Goal: Task Accomplishment & Management: Use online tool/utility

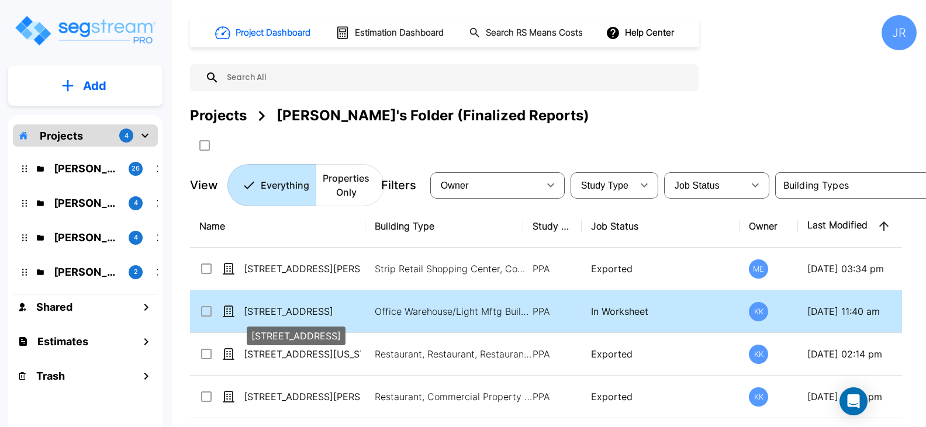
drag, startPoint x: 315, startPoint y: 309, endPoint x: 313, endPoint y: 301, distance: 8.3
click at [315, 309] on p "[STREET_ADDRESS]" at bounding box center [302, 312] width 117 height 14
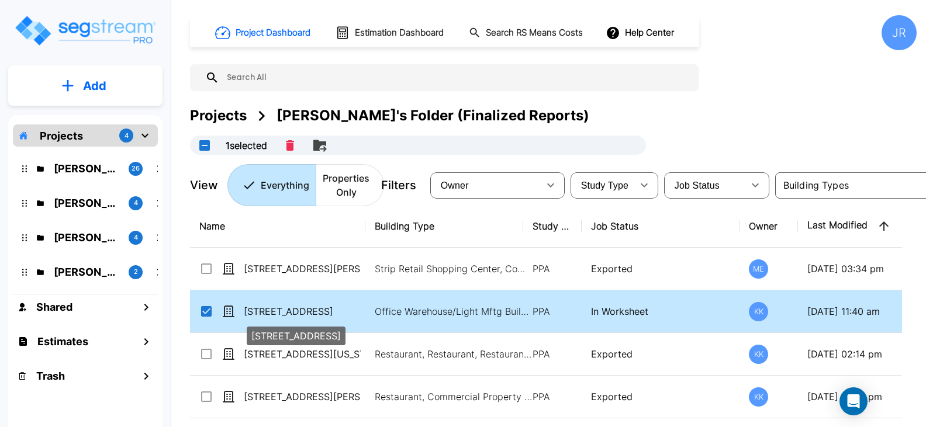
click at [310, 312] on p "[STREET_ADDRESS]" at bounding box center [302, 312] width 117 height 14
click at [310, 313] on p "[STREET_ADDRESS]" at bounding box center [302, 312] width 117 height 14
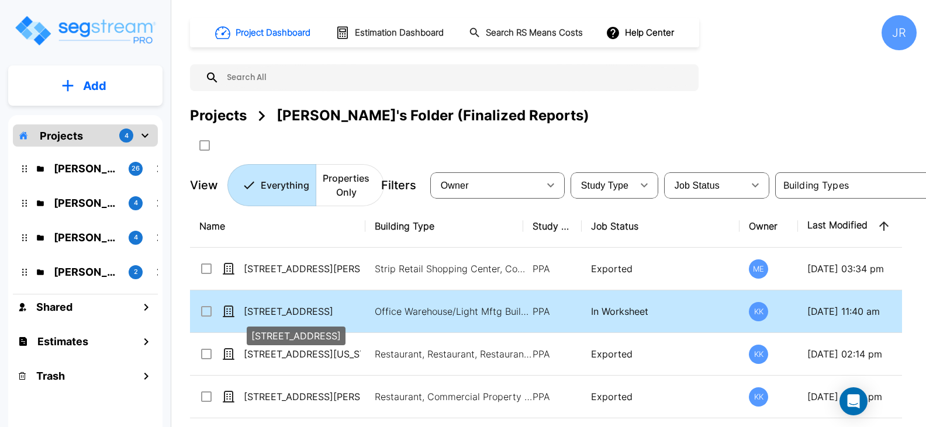
click at [311, 312] on p "[STREET_ADDRESS]" at bounding box center [302, 312] width 117 height 14
click at [311, 311] on p "[STREET_ADDRESS]" at bounding box center [302, 312] width 117 height 14
checkbox input "true"
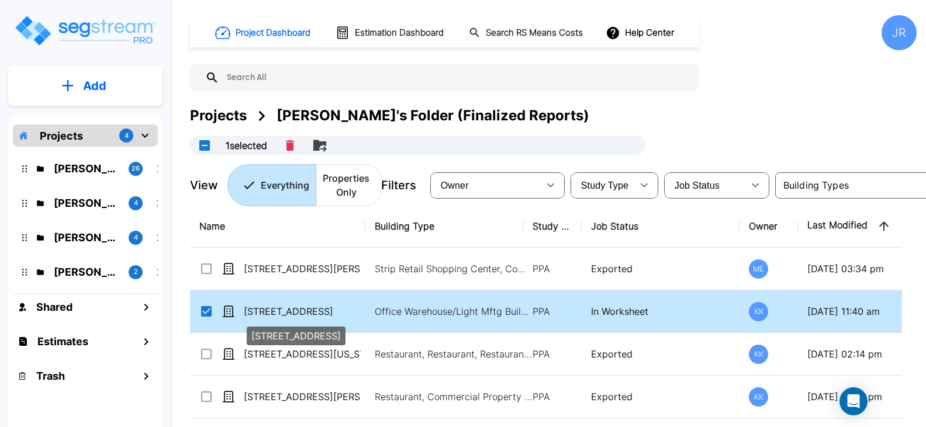
click at [261, 313] on p "[STREET_ADDRESS]" at bounding box center [302, 312] width 117 height 14
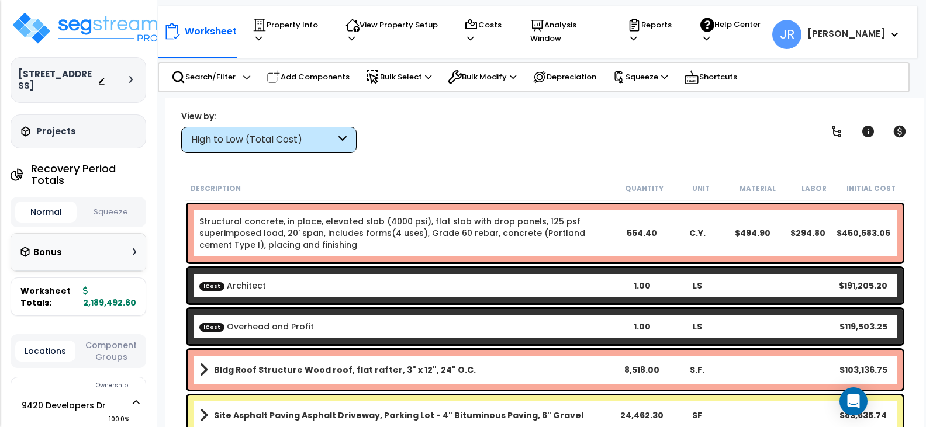
click at [337, 145] on div "High to Low (Total Cost)" at bounding box center [268, 140] width 175 height 26
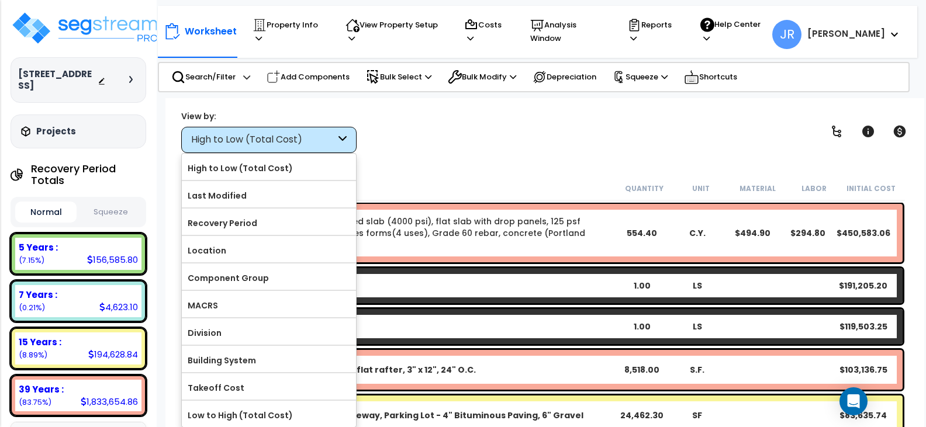
click at [248, 277] on label "Component Group" at bounding box center [269, 279] width 174 height 18
click at [0, 0] on input "Component Group" at bounding box center [0, 0] width 0 height 0
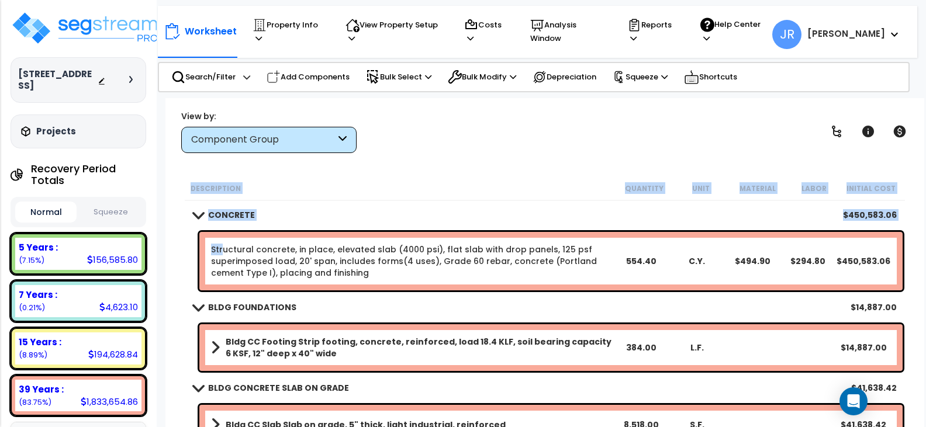
click at [223, 253] on link "Structural concrete, in place, elevated slab (4000 psi), flat slab with drop pa…" at bounding box center [412, 261] width 402 height 35
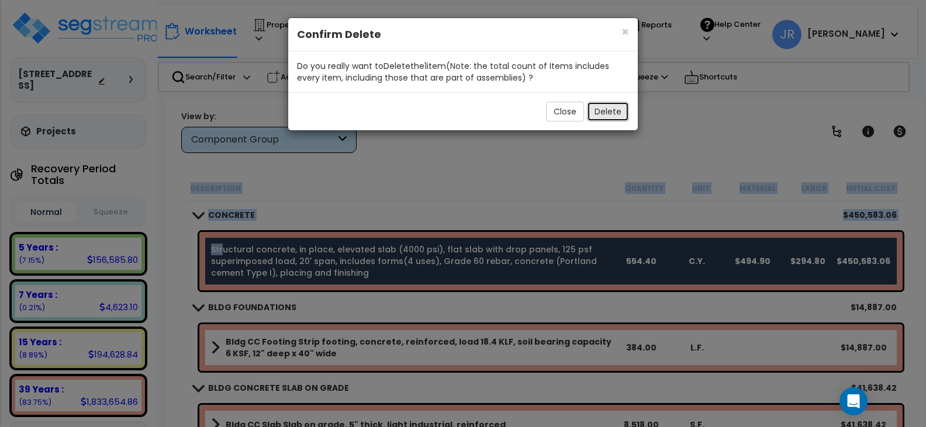
click at [612, 115] on button "Delete" at bounding box center [608, 112] width 42 height 20
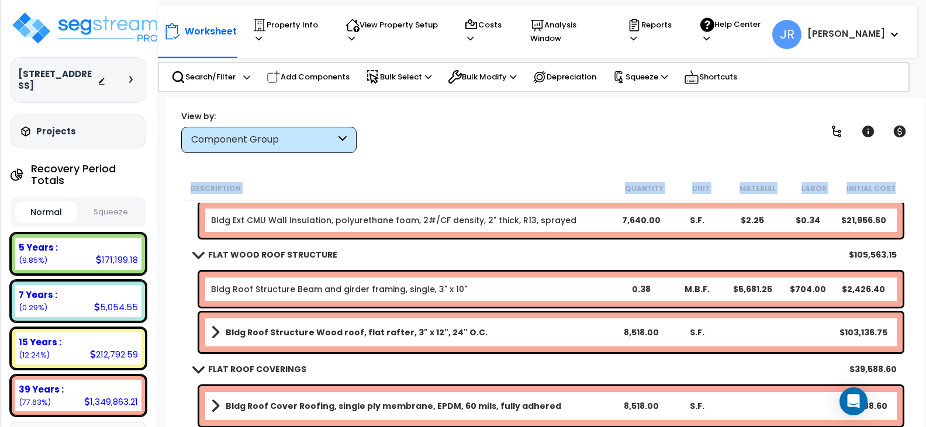
scroll to position [351, 0]
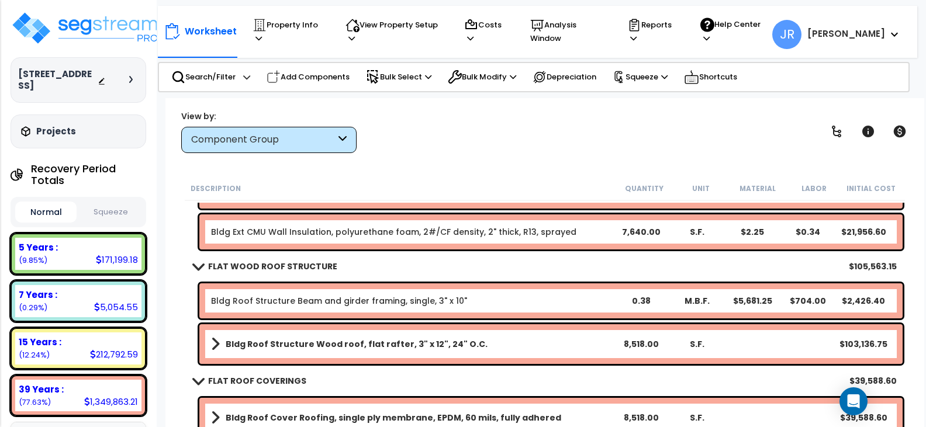
click at [410, 339] on b "Bldg Roof Structure Wood roof, flat rafter, 3" x 12", 24" O.C." at bounding box center [357, 345] width 262 height 12
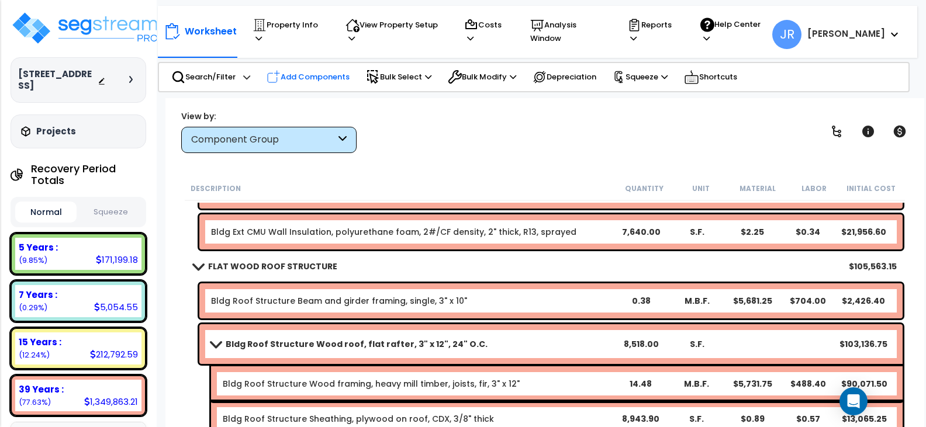
click at [328, 74] on p "Add Components" at bounding box center [308, 77] width 83 height 14
select select
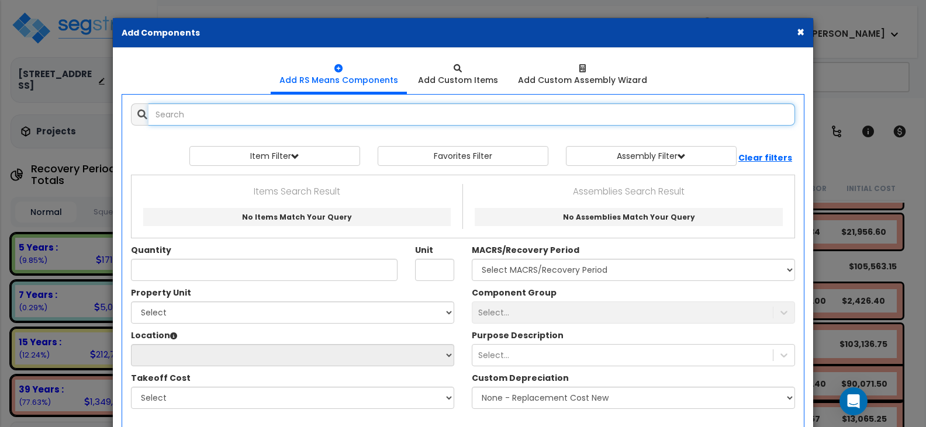
click at [308, 117] on input "text" at bounding box center [472, 115] width 647 height 22
drag, startPoint x: 235, startPoint y: 113, endPoint x: 195, endPoint y: 115, distance: 40.4
click at [195, 115] on input "steel roof structure" at bounding box center [472, 115] width 647 height 22
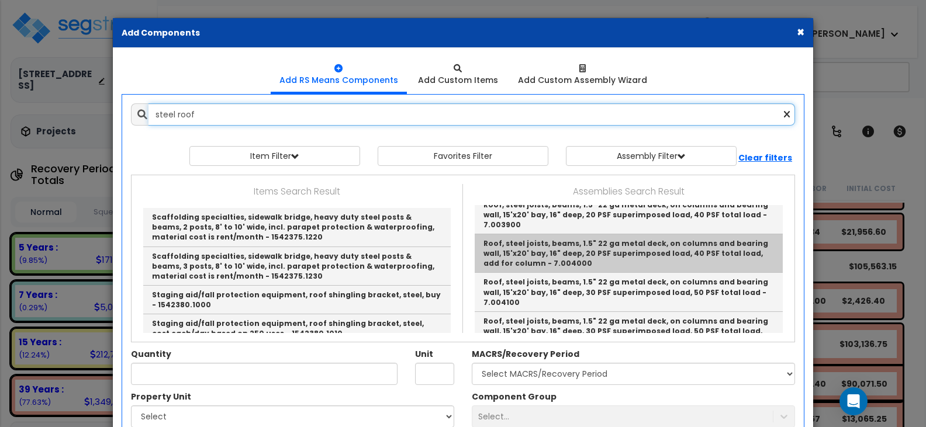
scroll to position [1345, 0]
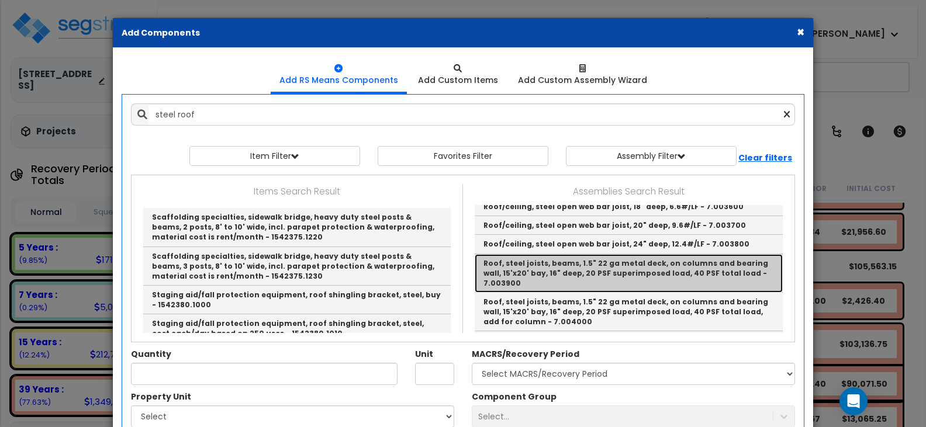
click at [591, 254] on link "Roof, steel joists, beams, 1.5" 22 ga metal deck, on columns and bearing wall, …" at bounding box center [629, 273] width 308 height 39
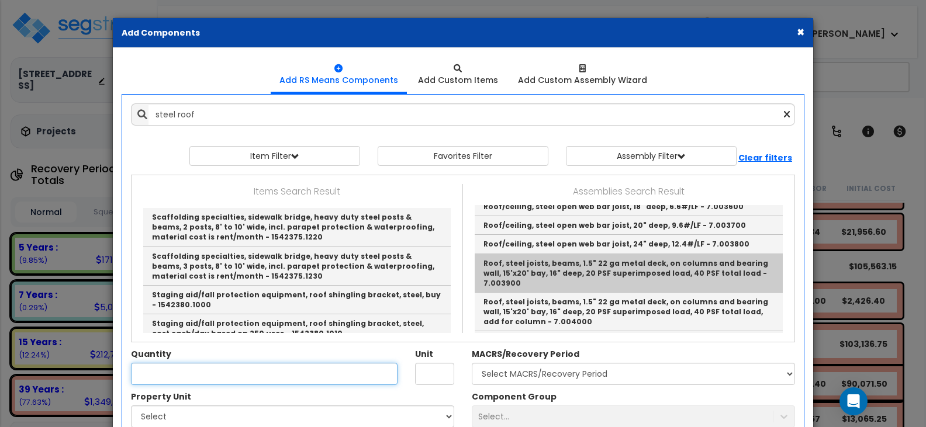
type input "Roof, steel joists, beams, 1.5" 22 ga metal deck, on columns and bearing wall, …"
type input "S.F."
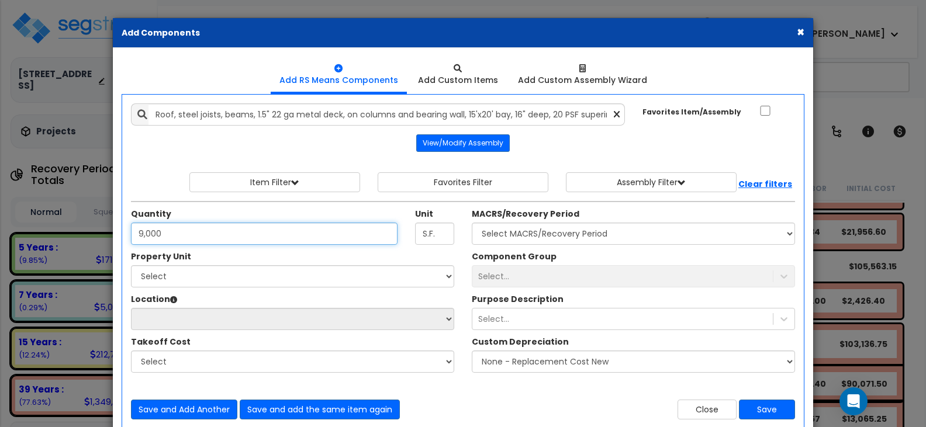
type input "9,000"
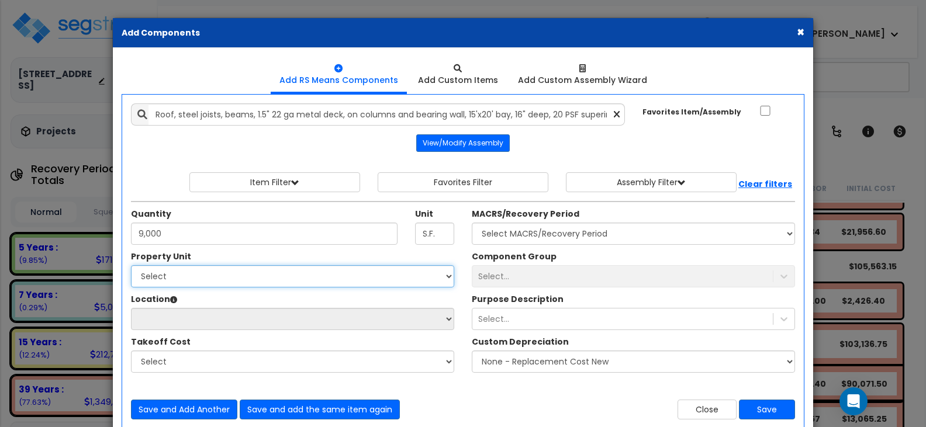
click at [191, 279] on select "Select 9420 Developers Dr Site Improvements" at bounding box center [292, 277] width 323 height 22
select select "164790"
click at [131, 266] on select "Select 9420 Developers Dr Site Improvements" at bounding box center [292, 277] width 323 height 22
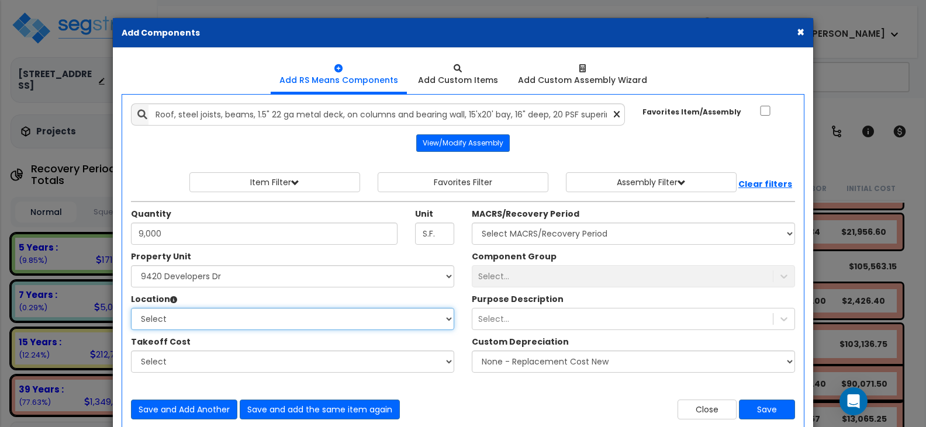
click at [192, 320] on select "Select Building Building Interior First Floor Kitchen Mezzanine Office Site Wh …" at bounding box center [292, 319] width 323 height 22
select select "6"
click at [131, 308] on select "Select Building Building Interior First Floor Kitchen Mezzanine Office Site Wh …" at bounding box center [292, 319] width 323 height 22
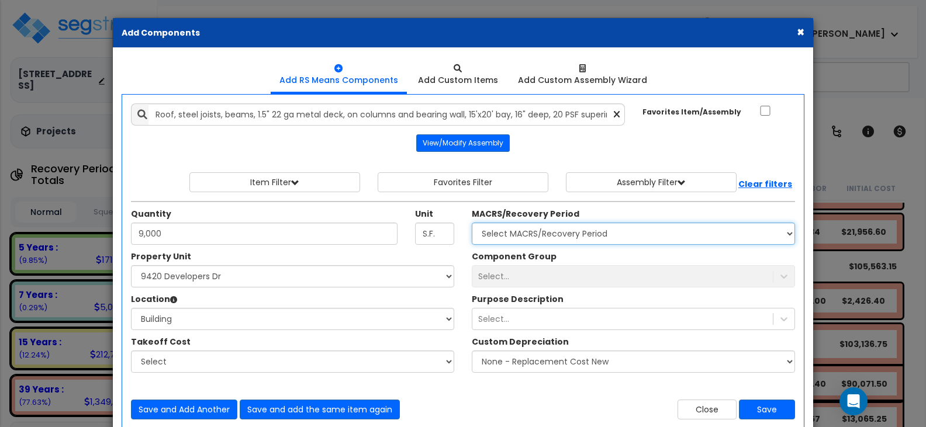
click at [580, 239] on select "Select MACRS/Recovery Period 5 Years - 57.0 - Distributive Trades & Services 5 …" at bounding box center [633, 234] width 323 height 22
select select "3669"
click at [472, 223] on select "Select MACRS/Recovery Period 5 Years - 57.0 - Distributive Trades & Services 5 …" at bounding box center [633, 234] width 323 height 22
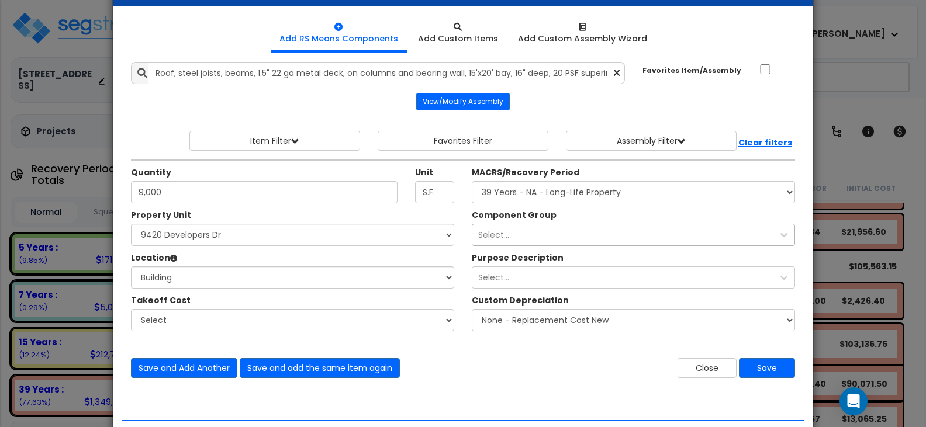
click at [512, 246] on div "Select..." at bounding box center [633, 235] width 323 height 22
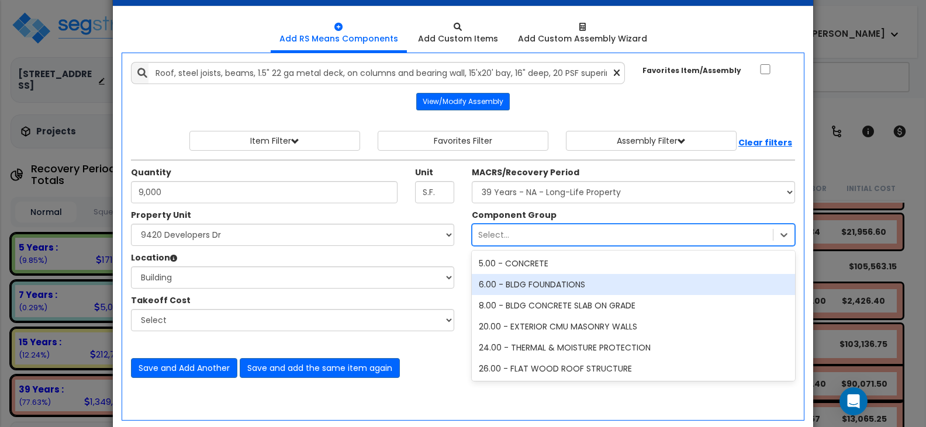
scroll to position [45, 0]
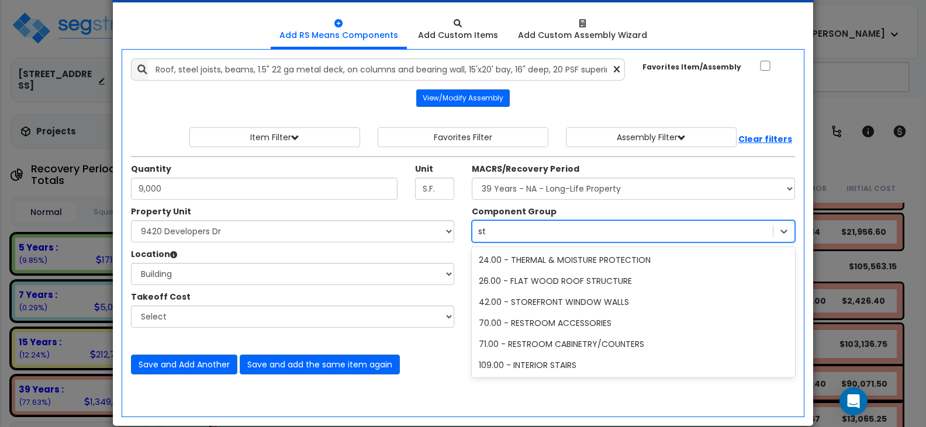
type input "s"
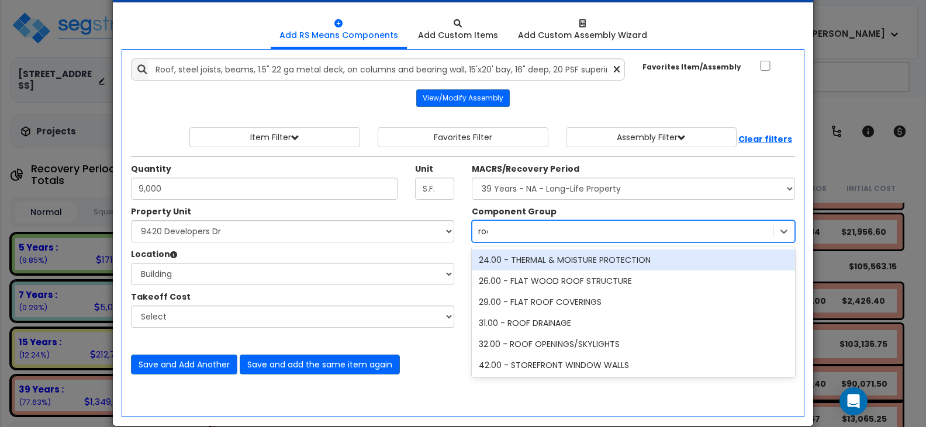
type input "roof"
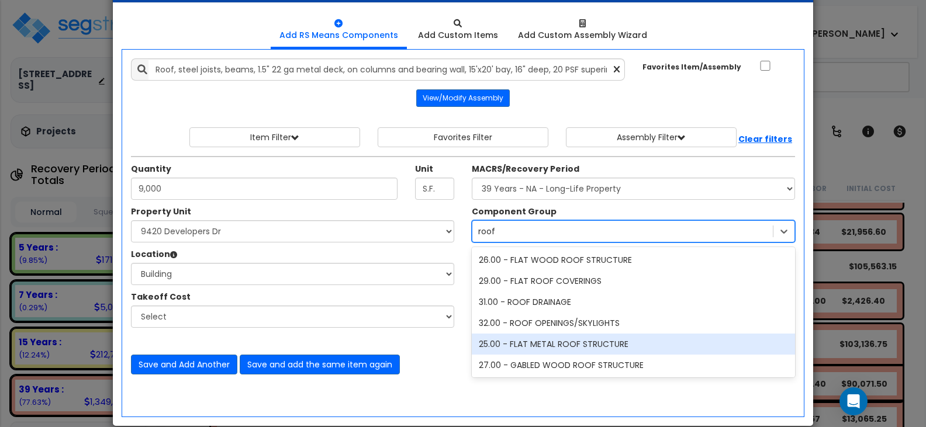
click at [550, 343] on div "25.00 - FLAT METAL ROOF STRUCTURE" at bounding box center [633, 344] width 323 height 21
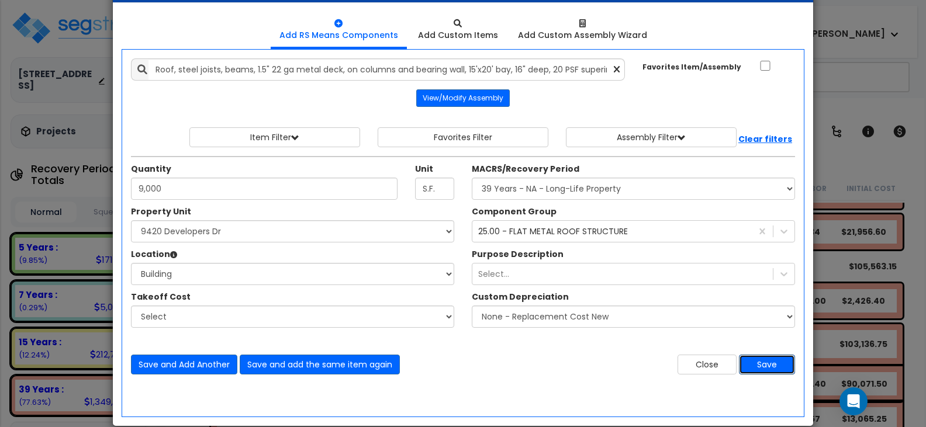
click at [769, 370] on button "Save" at bounding box center [767, 365] width 56 height 20
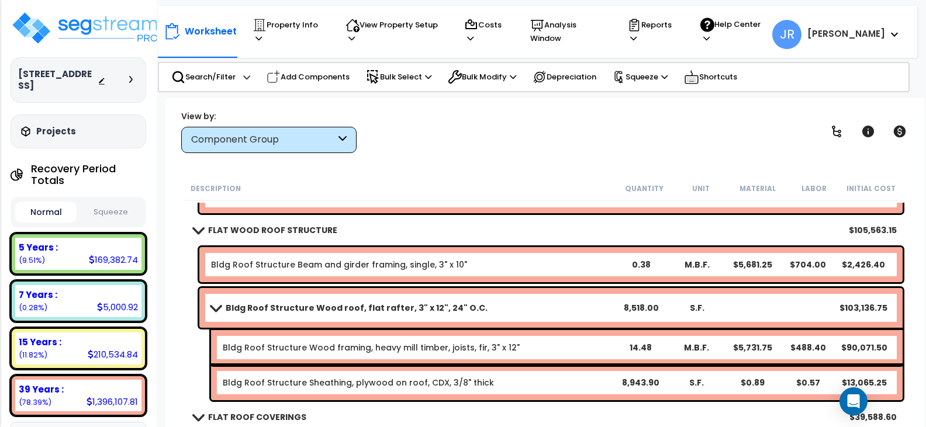
scroll to position [409, 0]
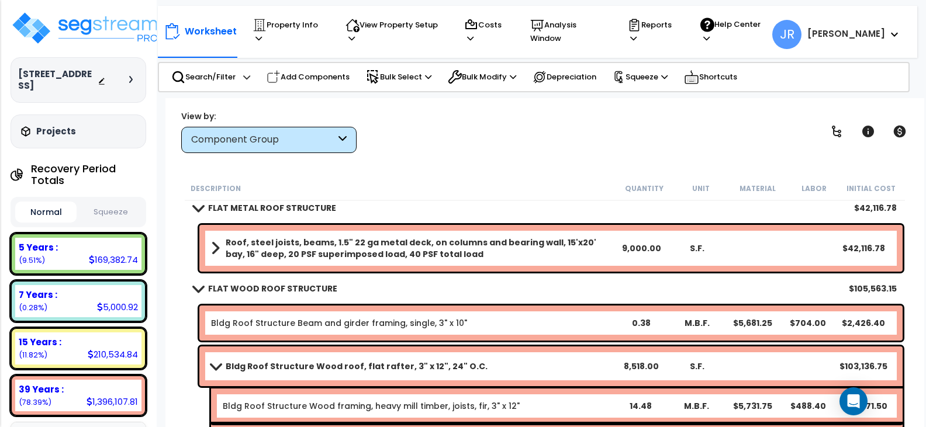
click at [250, 243] on b "Roof, steel joists, beams, 1.5" 22 ga metal deck, on columns and bearing wall, …" at bounding box center [420, 248] width 388 height 23
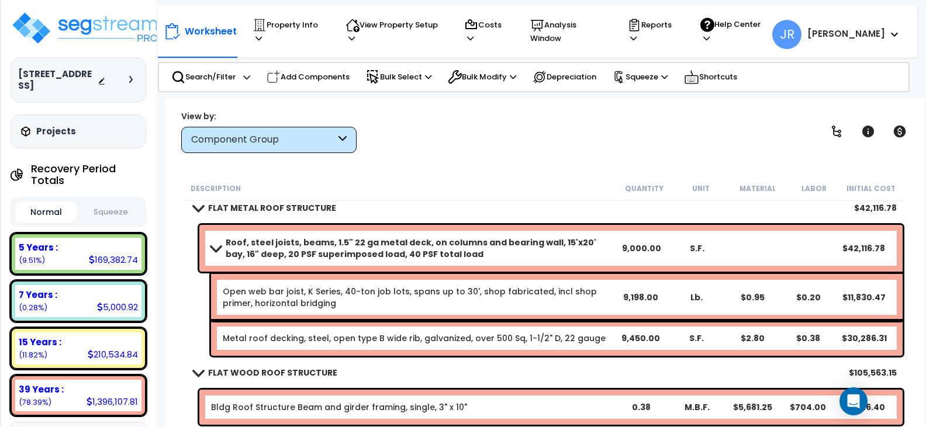
click at [216, 243] on link "Roof, steel joists, beams, 1.5" 22 ga metal deck, on columns and bearing wall, …" at bounding box center [412, 248] width 402 height 23
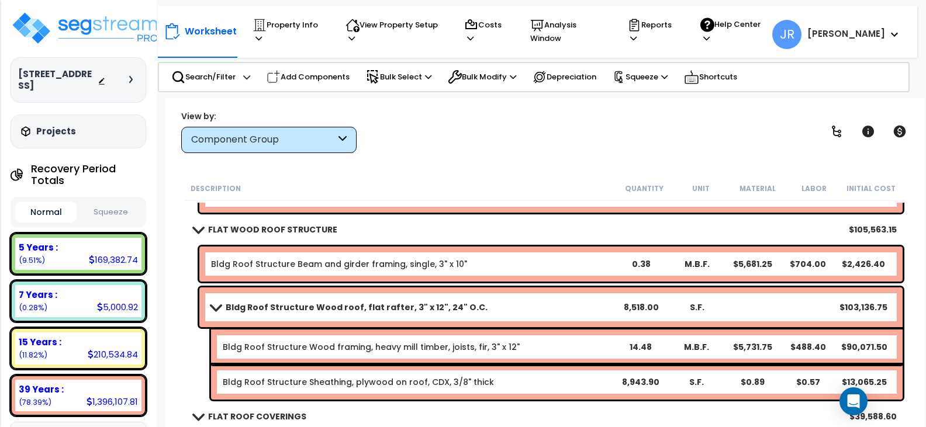
scroll to position [468, 0]
click at [256, 263] on link "Bldg Roof Structure Beam and girder framing, single, 3" x 10"" at bounding box center [339, 265] width 256 height 12
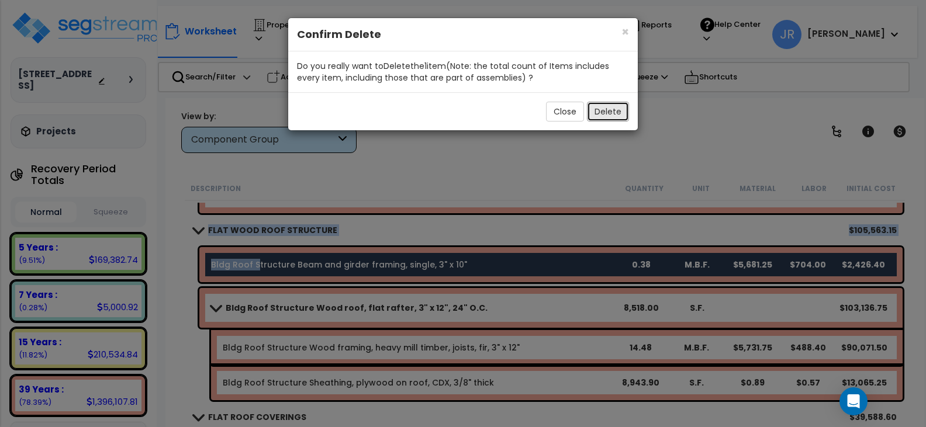
click at [610, 115] on button "Delete" at bounding box center [608, 112] width 42 height 20
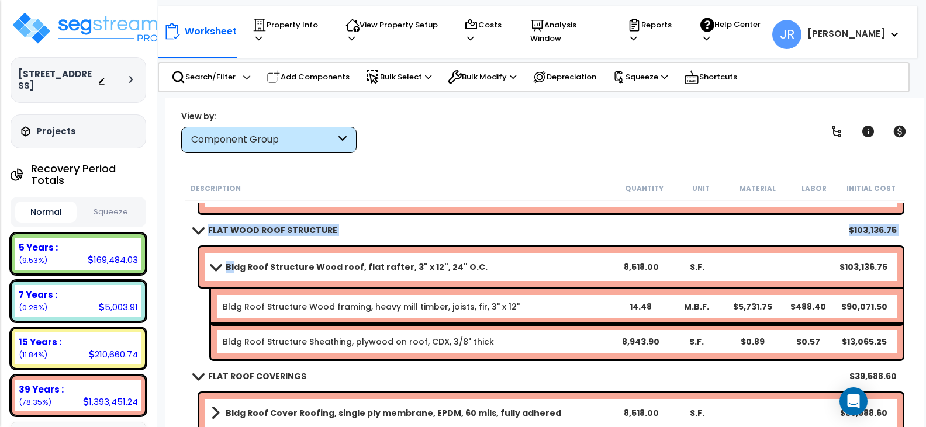
click at [232, 270] on b "Bldg Roof Structure Wood roof, flat rafter, 3" x 12", 24" O.C." at bounding box center [357, 267] width 262 height 12
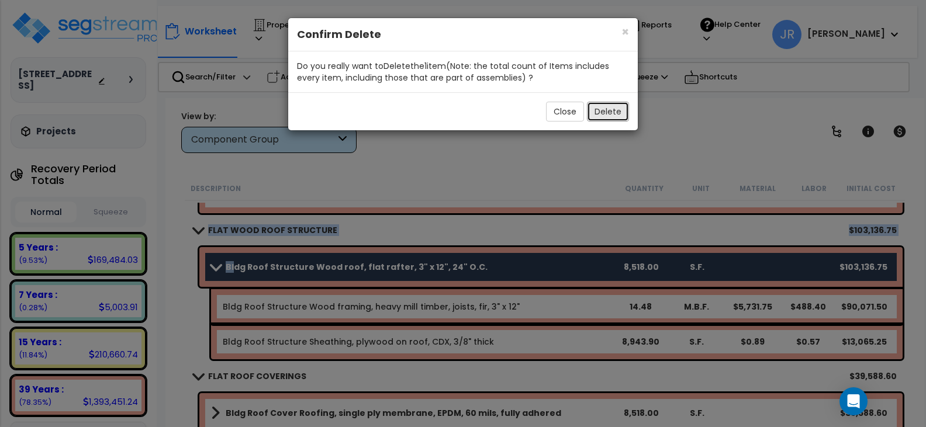
click at [597, 116] on button "Delete" at bounding box center [608, 112] width 42 height 20
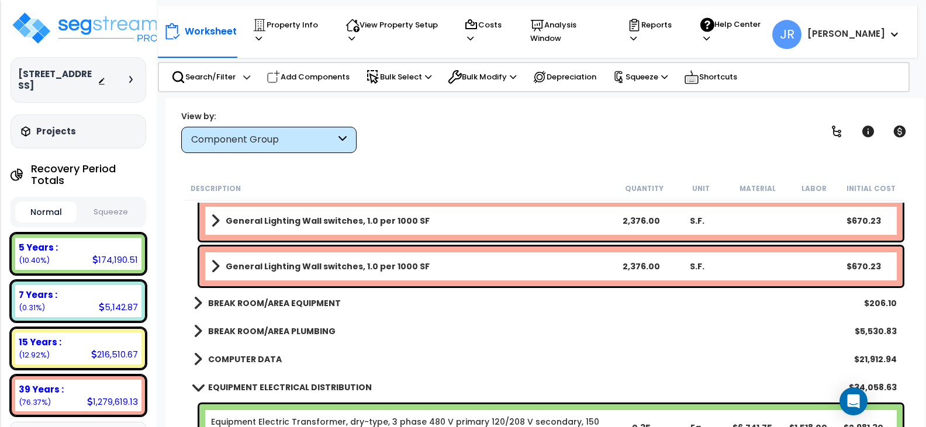
scroll to position [8831, 0]
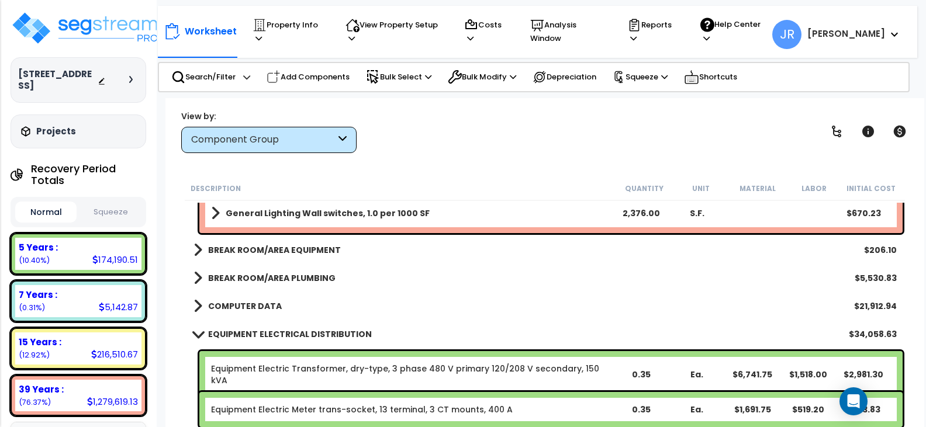
click at [316, 249] on b "BREAK ROOM/AREA EQUIPMENT" at bounding box center [274, 250] width 133 height 12
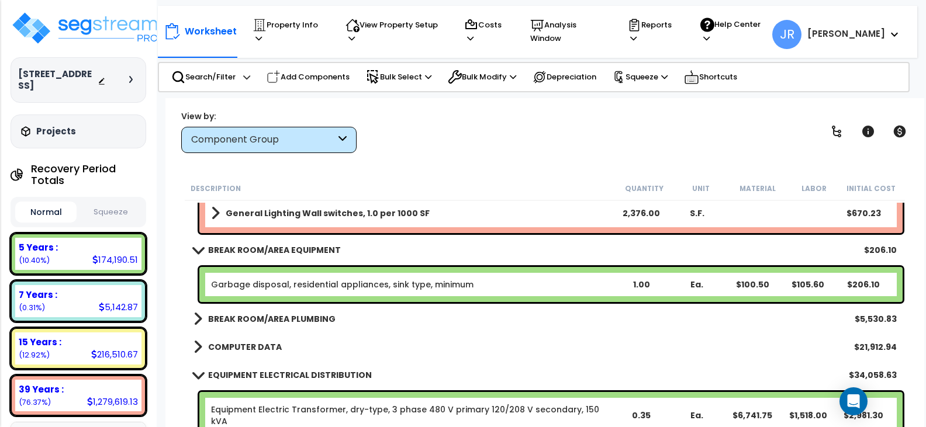
click at [307, 317] on b "BREAK ROOM/AREA PLUMBING" at bounding box center [271, 319] width 127 height 12
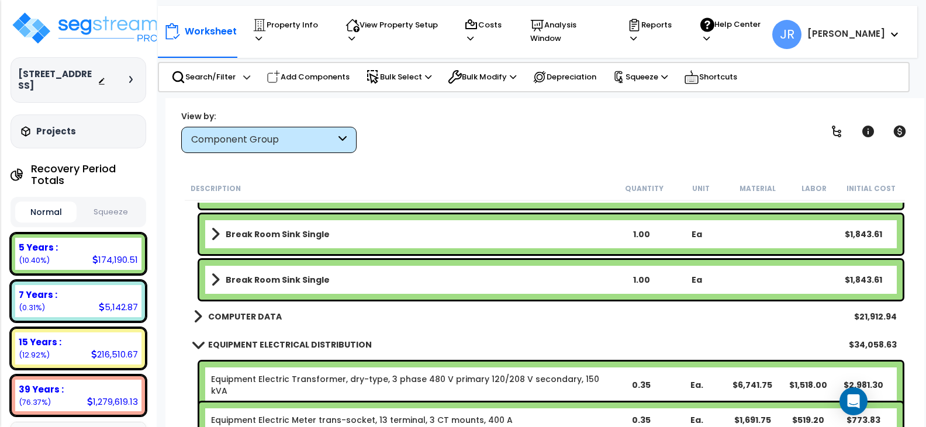
scroll to position [9065, 0]
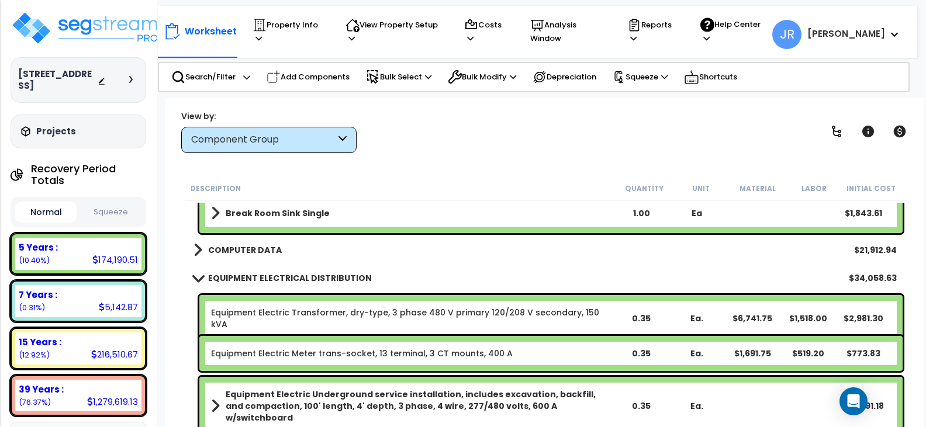
click at [271, 251] on b "COMPUTER DATA" at bounding box center [245, 250] width 74 height 12
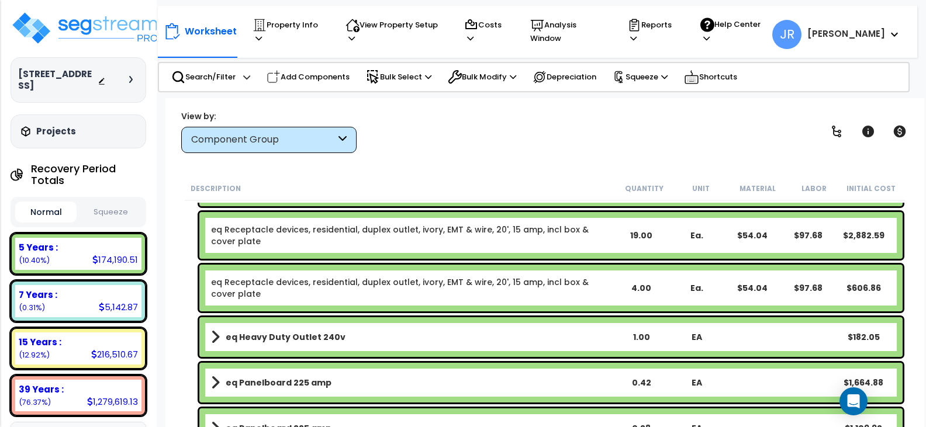
scroll to position [10059, 0]
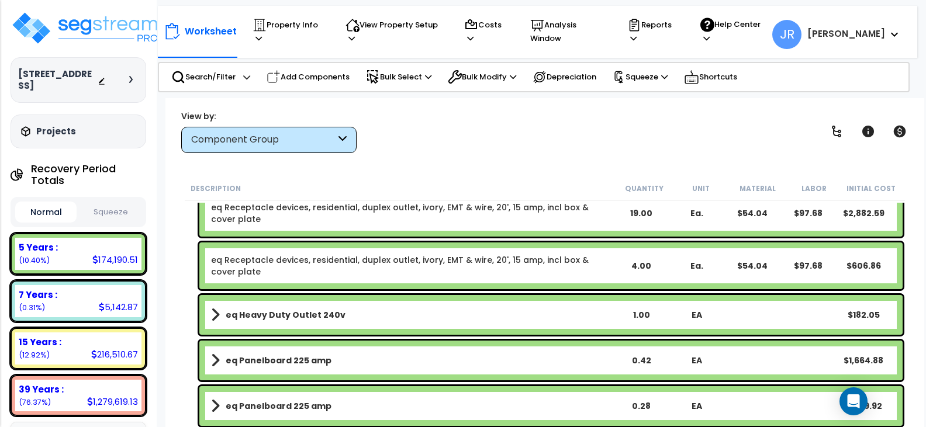
click at [318, 310] on b "eq Heavy Duty Outlet 240v" at bounding box center [286, 315] width 120 height 12
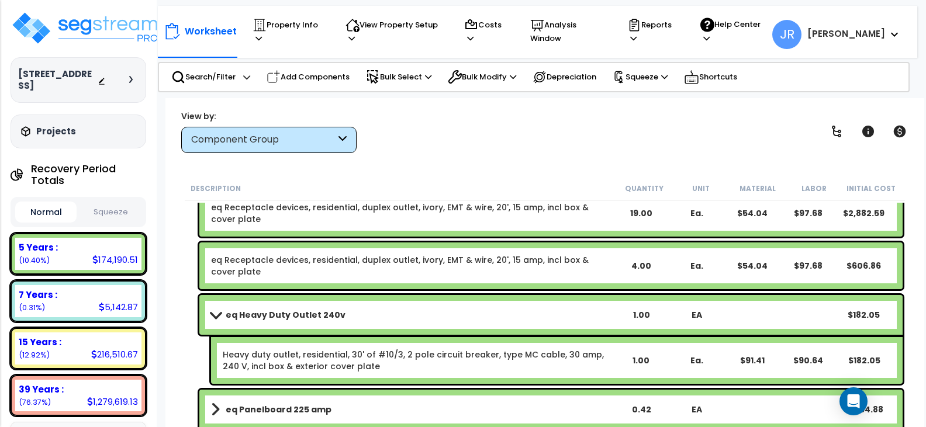
click at [318, 310] on b "eq Heavy Duty Outlet 240v" at bounding box center [286, 315] width 120 height 12
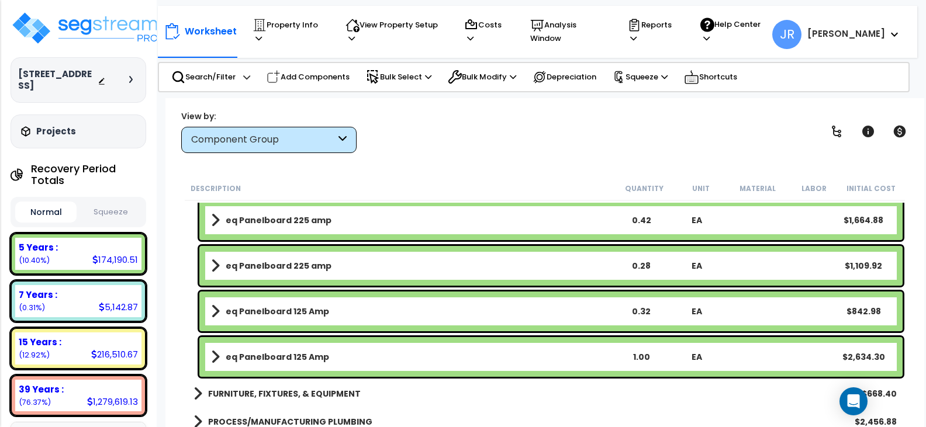
scroll to position [10234, 0]
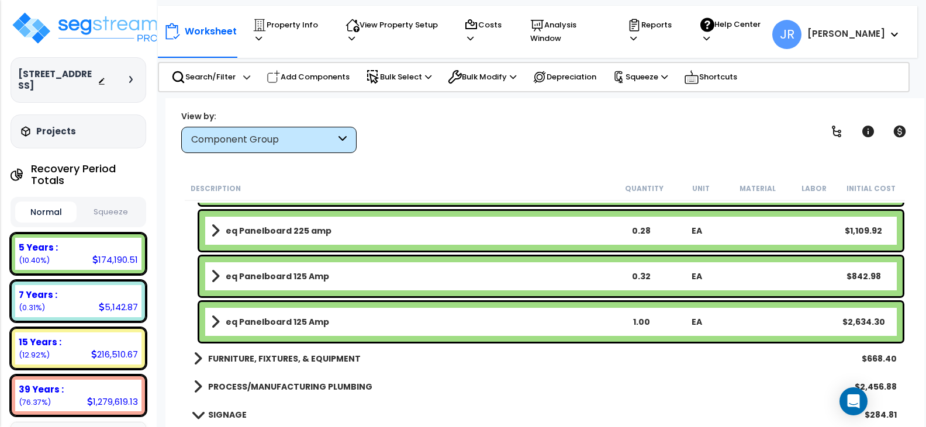
click at [314, 356] on b "FURNITURE, FIXTURES, & EQUIPMENT" at bounding box center [284, 359] width 153 height 12
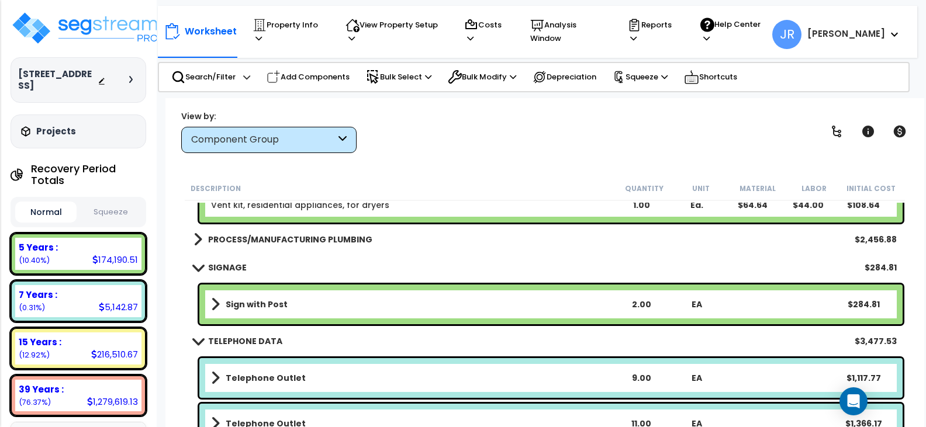
scroll to position [10468, 0]
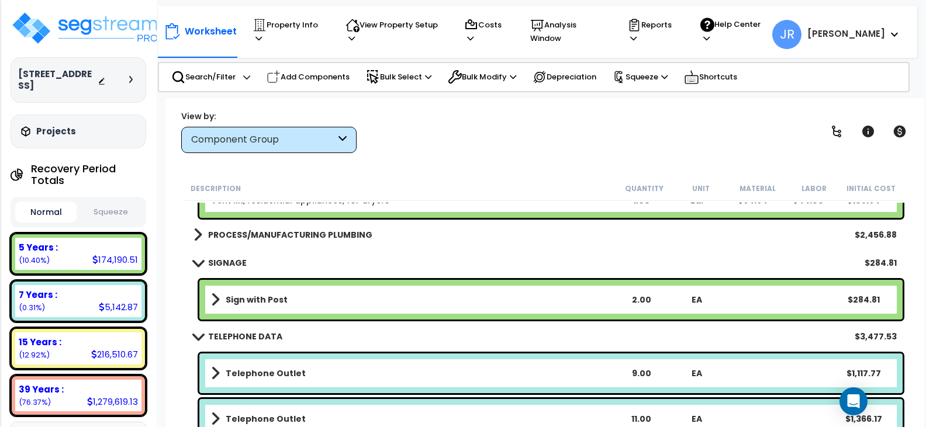
click at [309, 236] on b "PROCESS/MANUFACTURING PLUMBING" at bounding box center [290, 235] width 164 height 12
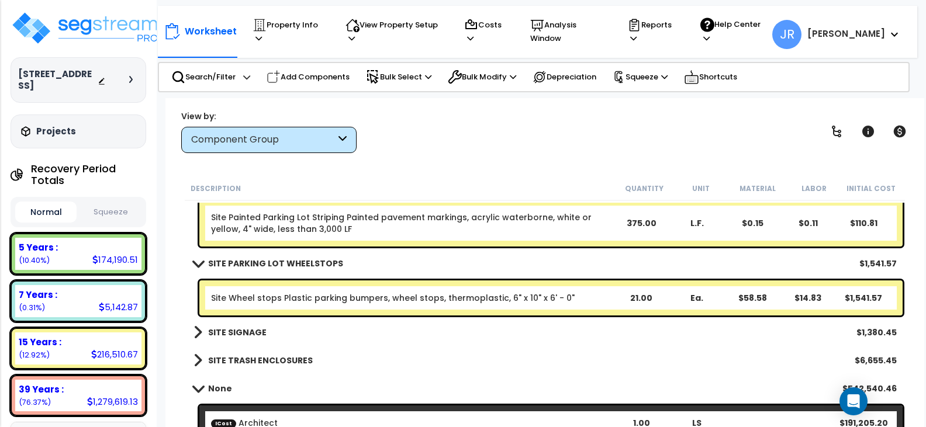
scroll to position [11813, 0]
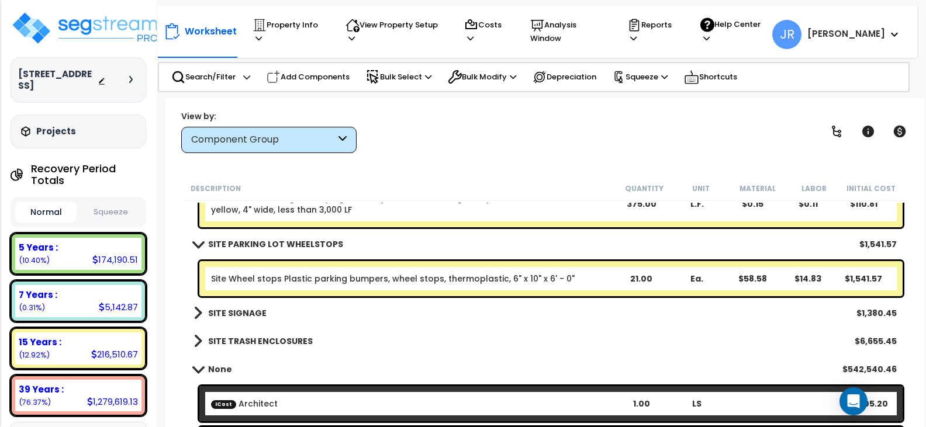
click at [260, 315] on b "SITE SIGNAGE" at bounding box center [237, 314] width 58 height 12
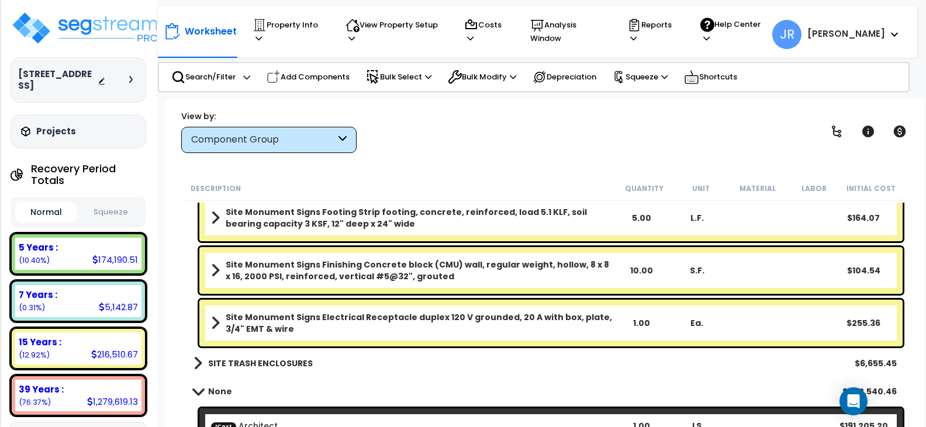
scroll to position [12106, 0]
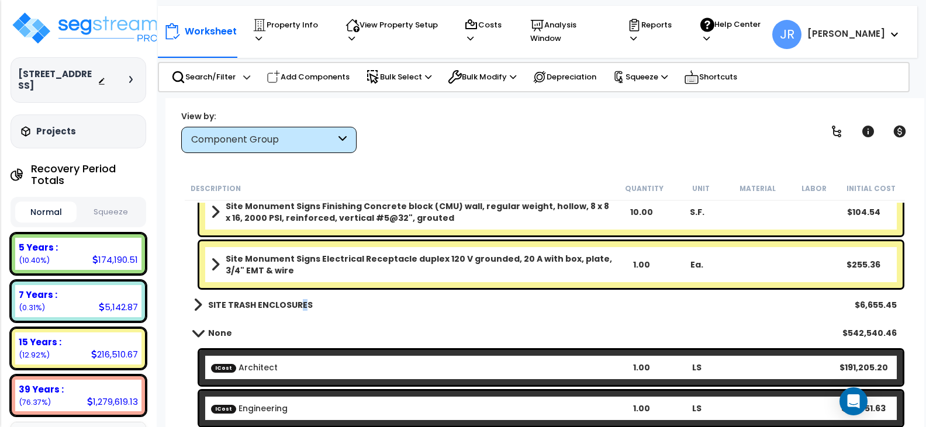
click at [301, 310] on b "SITE TRASH ENCLOSURES" at bounding box center [260, 305] width 105 height 12
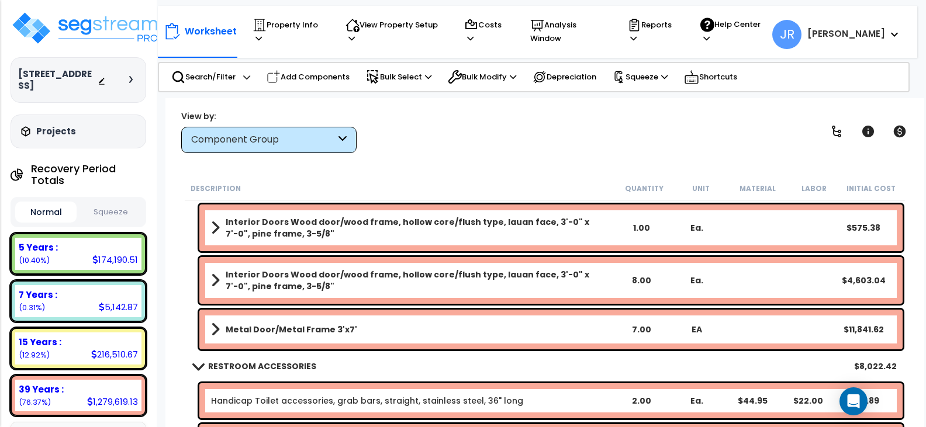
scroll to position [1637, 0]
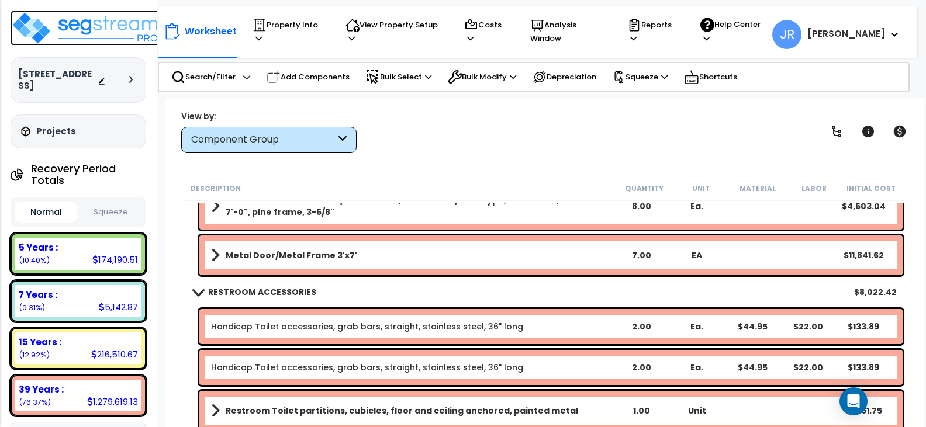
click at [96, 32] on img at bounding box center [87, 28] width 152 height 35
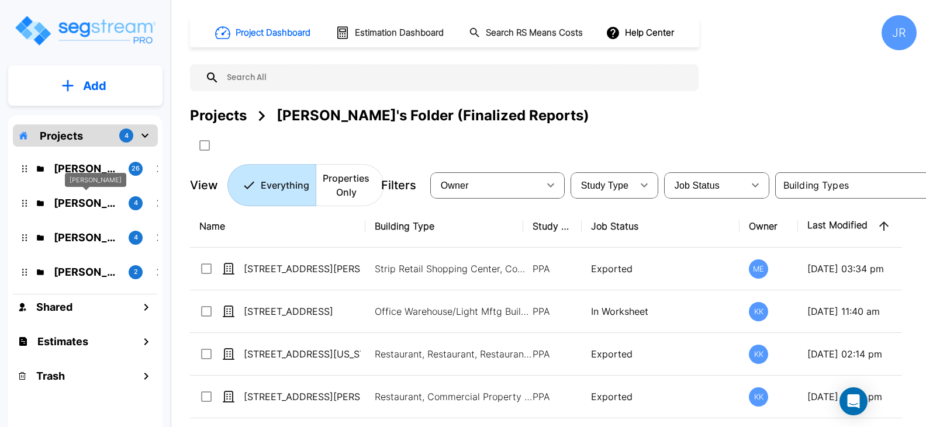
click at [84, 201] on p "M.E. Folder" at bounding box center [86, 203] width 65 height 16
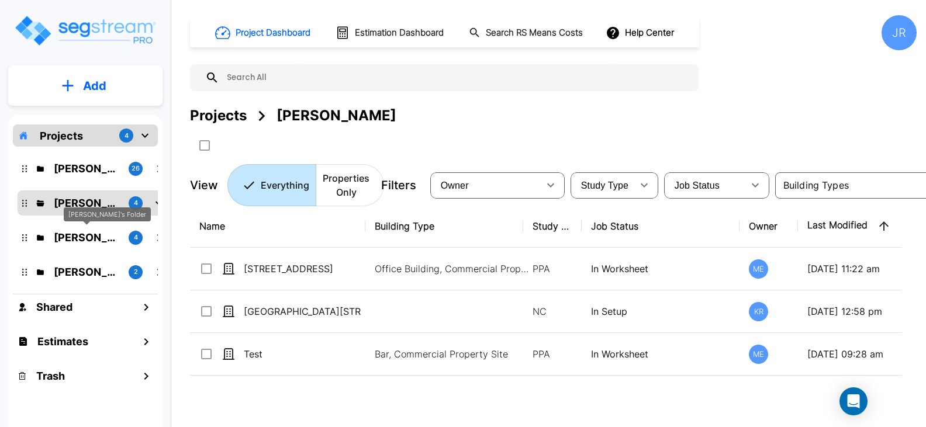
click at [80, 233] on p "Jon's Folder" at bounding box center [86, 238] width 65 height 16
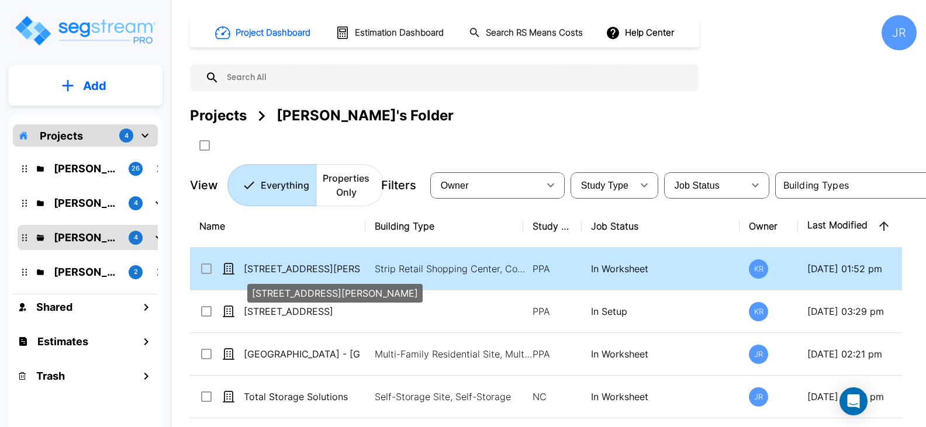
click at [302, 267] on p "2303 Harrison Ave NW" at bounding box center [302, 269] width 117 height 14
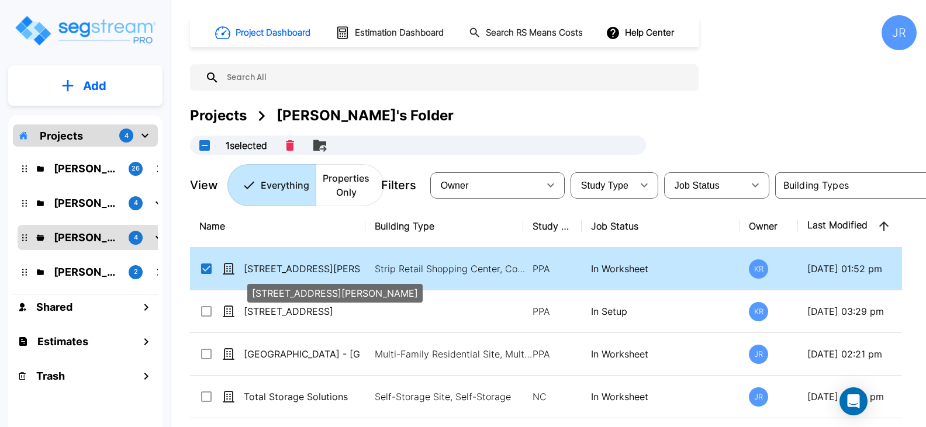
click at [302, 267] on p "2303 Harrison Ave NW" at bounding box center [302, 269] width 117 height 14
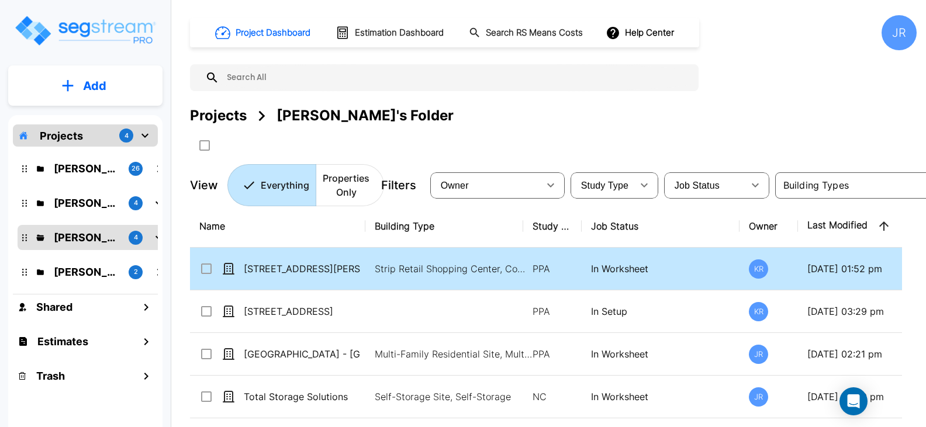
click at [209, 270] on input "select row 2303 Harrison Ave NW" at bounding box center [205, 267] width 12 height 10
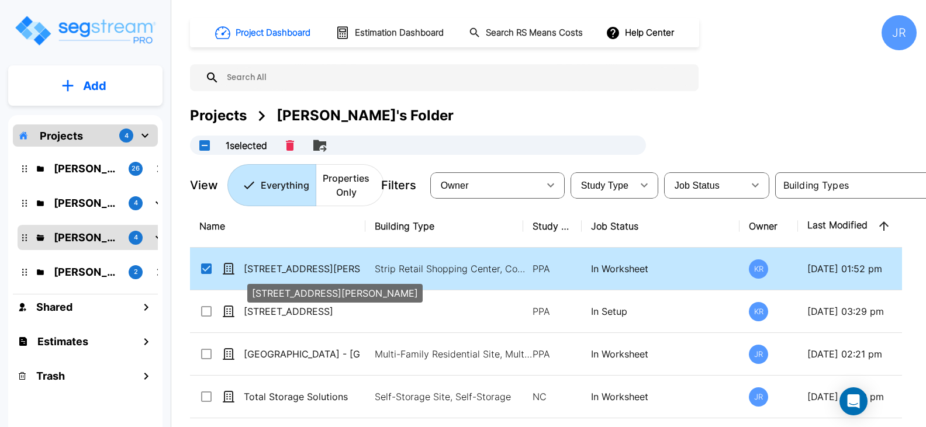
click at [271, 272] on p "[STREET_ADDRESS][PERSON_NAME]" at bounding box center [302, 269] width 117 height 14
checkbox input "false"
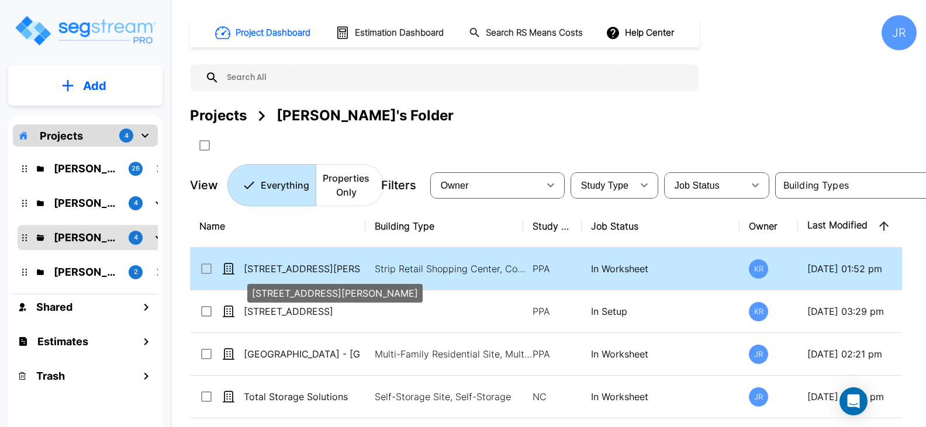
click at [271, 272] on p "[STREET_ADDRESS][PERSON_NAME]" at bounding box center [302, 269] width 117 height 14
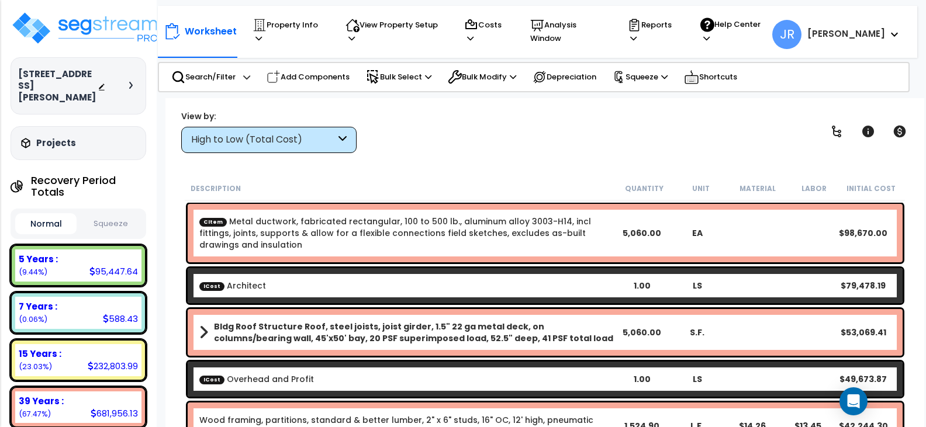
click at [340, 135] on icon at bounding box center [343, 139] width 8 height 13
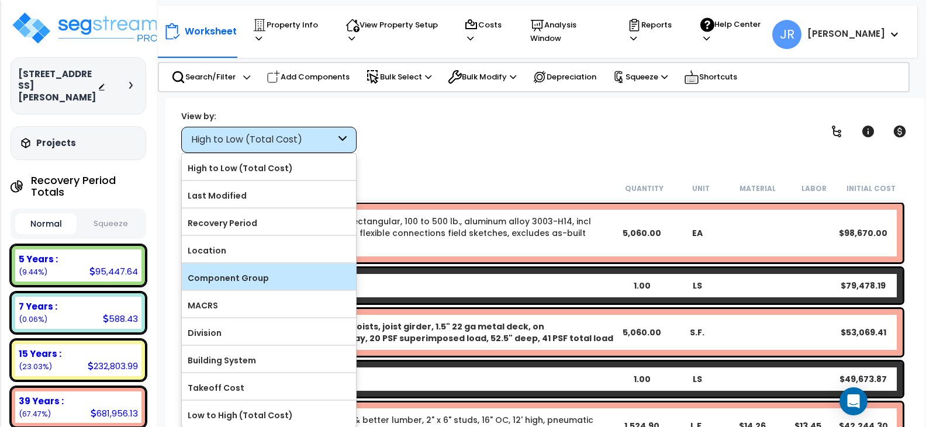
click at [221, 281] on label "Component Group" at bounding box center [269, 279] width 174 height 18
click at [0, 0] on input "Component Group" at bounding box center [0, 0] width 0 height 0
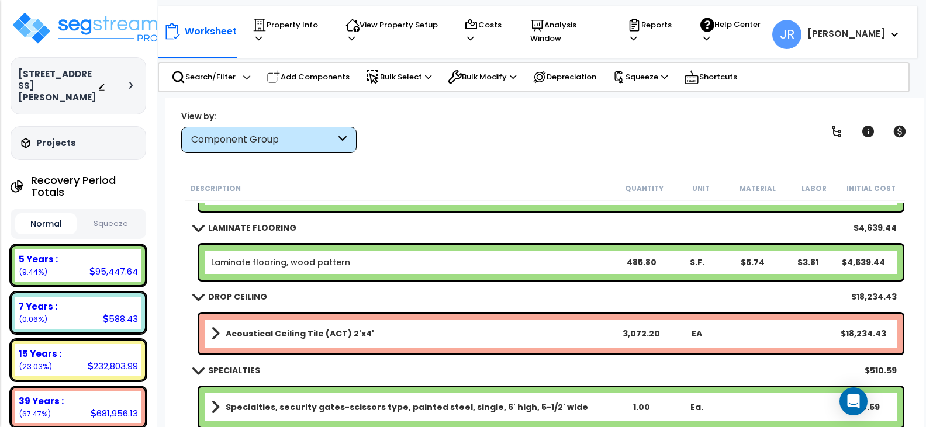
scroll to position [2398, 0]
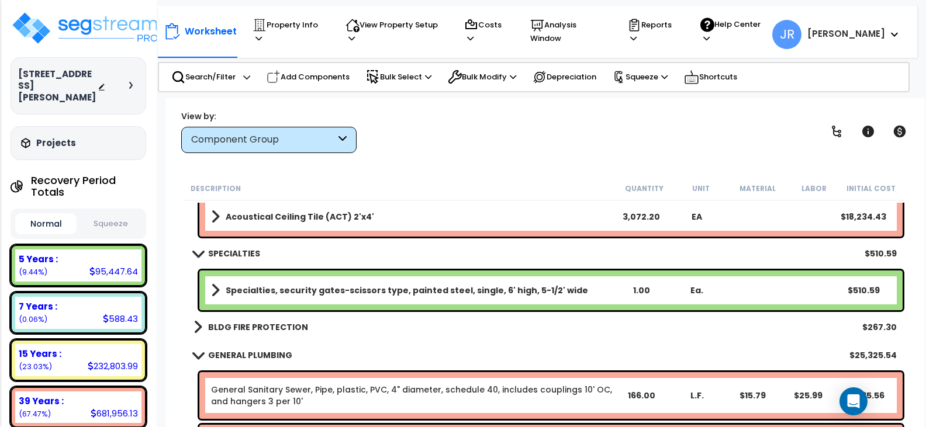
click at [266, 322] on b "BLDG FIRE PROTECTION" at bounding box center [258, 328] width 100 height 12
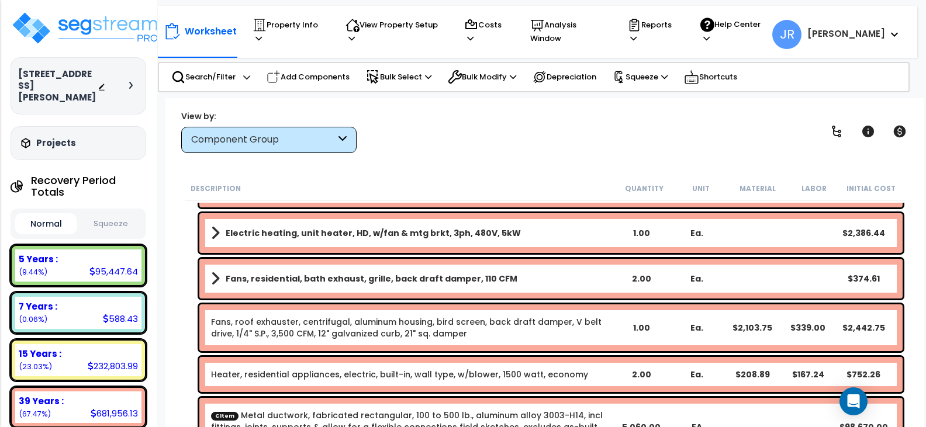
scroll to position [3450, 0]
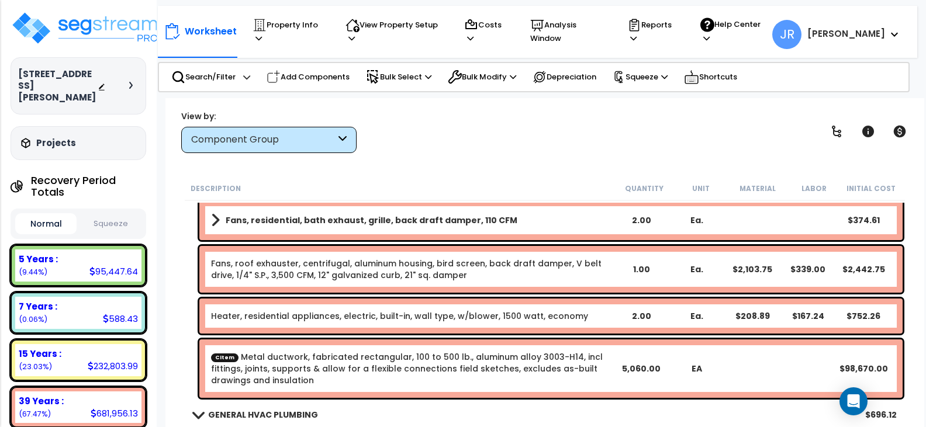
click at [219, 358] on span "CItem" at bounding box center [224, 357] width 27 height 9
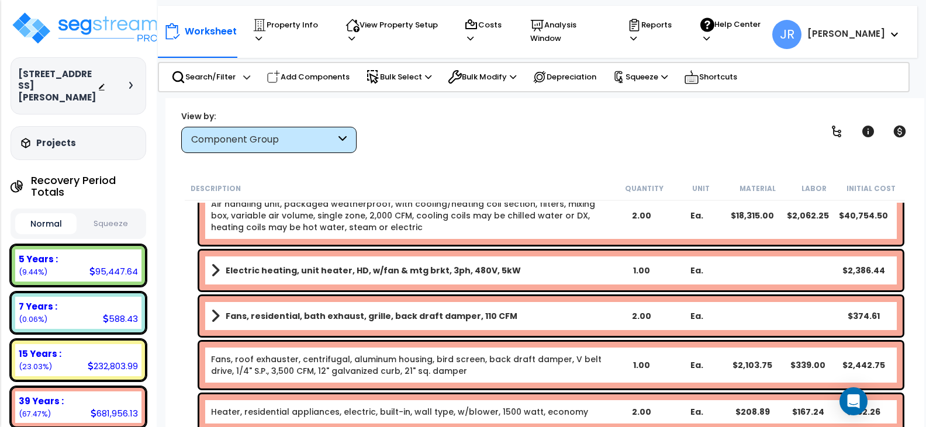
scroll to position [3333, 0]
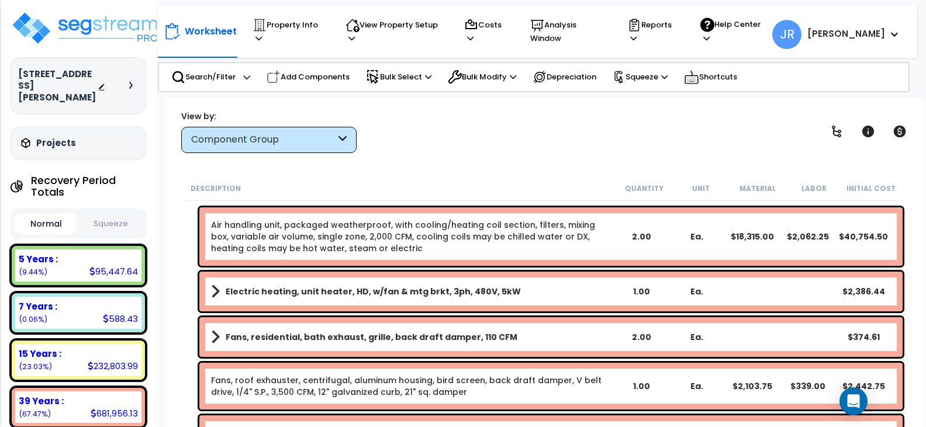
click at [286, 288] on b "Electric heating, unit heater, HD, w/fan & mtg brkt, 3ph, 480V, 5kW" at bounding box center [373, 292] width 295 height 12
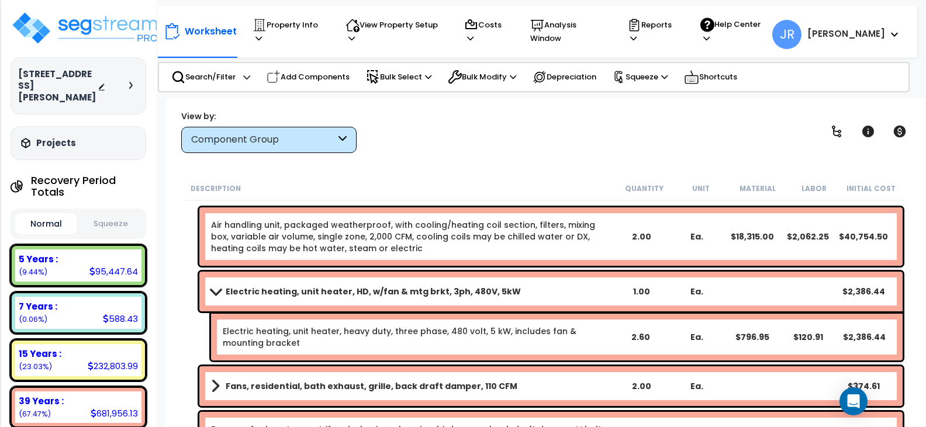
click at [286, 288] on b "Electric heating, unit heater, HD, w/fan & mtg brkt, 3ph, 480V, 5kW" at bounding box center [373, 292] width 295 height 12
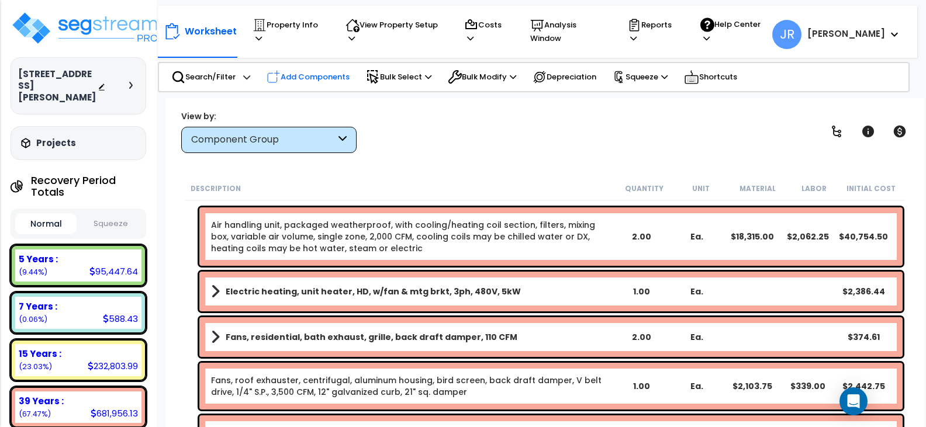
click at [300, 75] on p "Add Components" at bounding box center [308, 77] width 83 height 14
select select
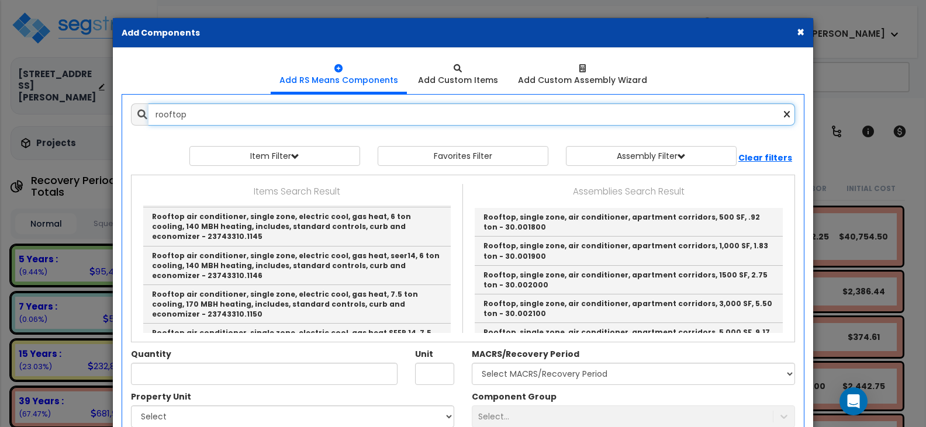
scroll to position [1521, 0]
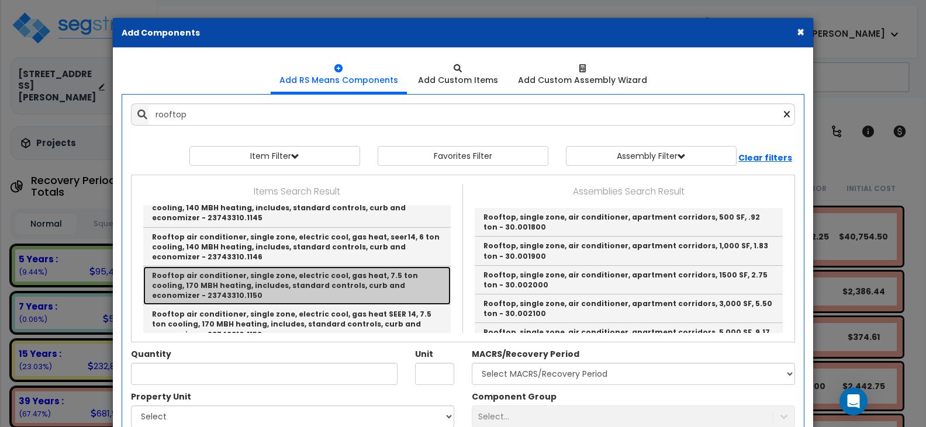
click at [271, 267] on link "Rooftop air conditioner, single zone, electric cool, gas heat, 7.5 ton cooling,…" at bounding box center [297, 286] width 308 height 39
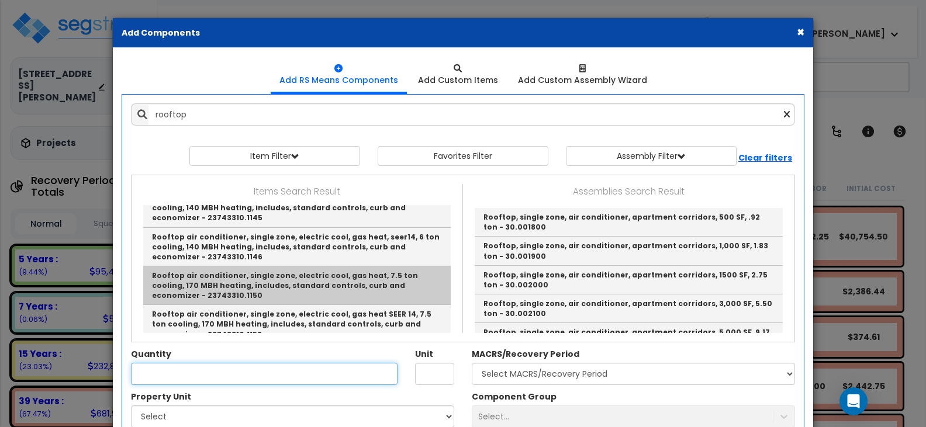
type input "Rooftop air conditioner, single zone, electric cool, gas heat, 7.5 ton cooling,…"
type input "Ea."
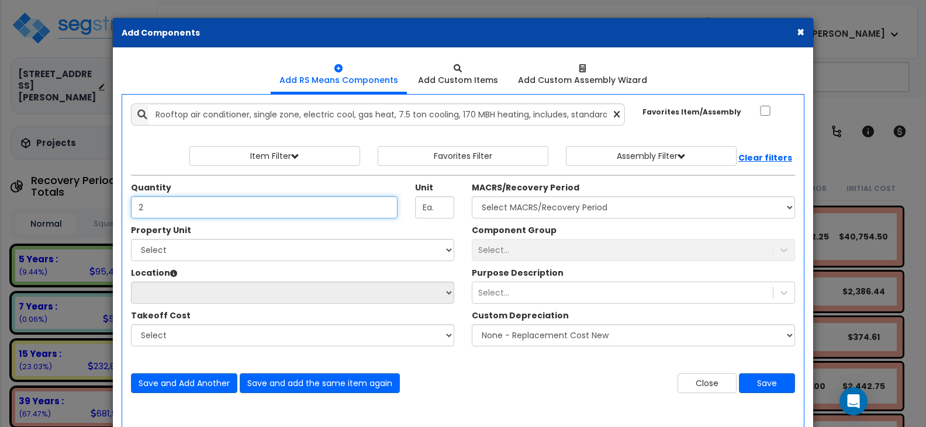
type input "2"
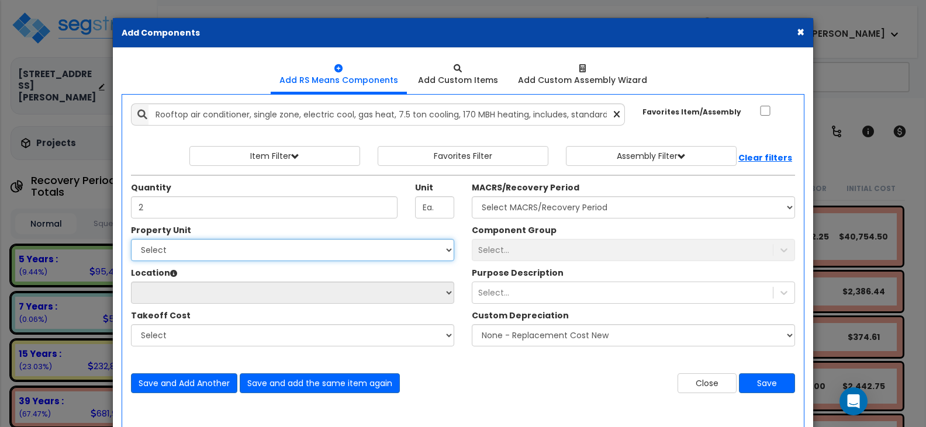
click at [224, 251] on select "Select 2303 Harrison Ave NW Site Improvements Warehouse" at bounding box center [292, 250] width 323 height 22
select select "164597"
click at [131, 239] on select "Select 2303 Harrison Ave NW Site Improvements Warehouse" at bounding box center [292, 250] width 323 height 22
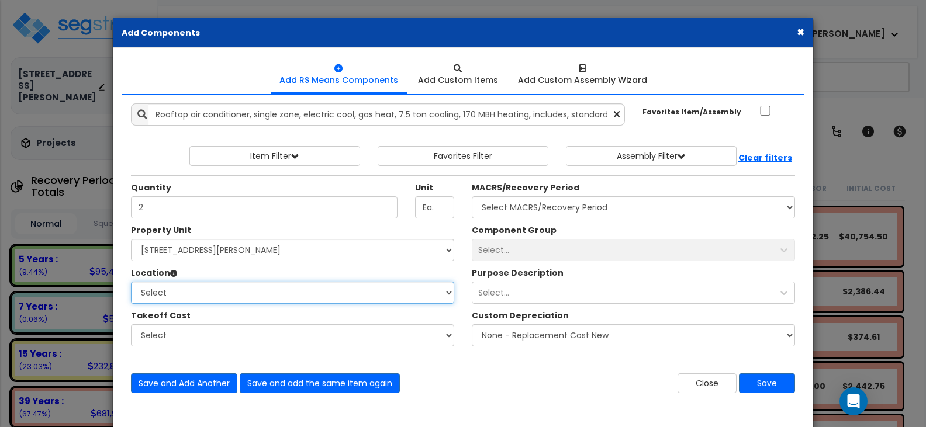
click at [197, 293] on select "Select Building Building Interior Restroom Areas Sales Areas Warehouse Areas Ad…" at bounding box center [292, 293] width 323 height 22
select select "6"
click at [131, 282] on select "Select Building Building Interior Restroom Areas Sales Areas Warehouse Areas Ad…" at bounding box center [292, 293] width 323 height 22
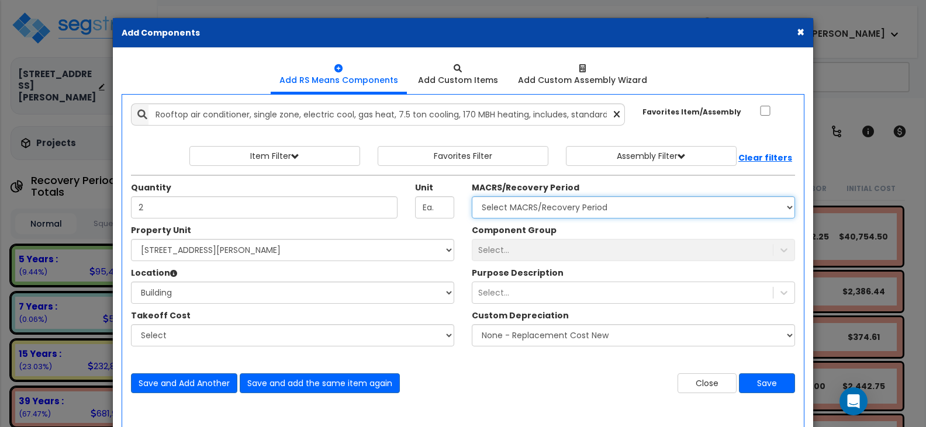
click at [540, 205] on select "Select MACRS/Recovery Period 5 Years - 57.0 - Distributive Trades & Services 5 …" at bounding box center [633, 207] width 323 height 22
select select "3669"
click at [472, 196] on select "Select MACRS/Recovery Period 5 Years - 57.0 - Distributive Trades & Services 5 …" at bounding box center [633, 207] width 323 height 22
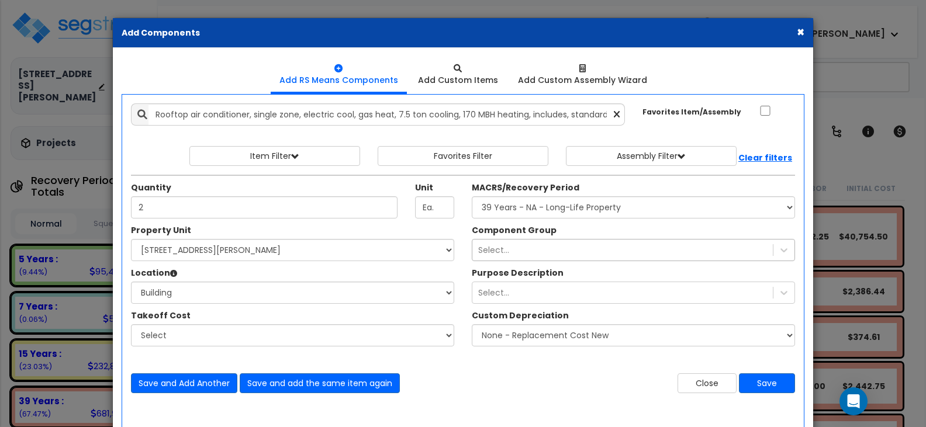
click at [529, 250] on div "Component Group Select... Purpose Description Select..." at bounding box center [633, 289] width 341 height 128
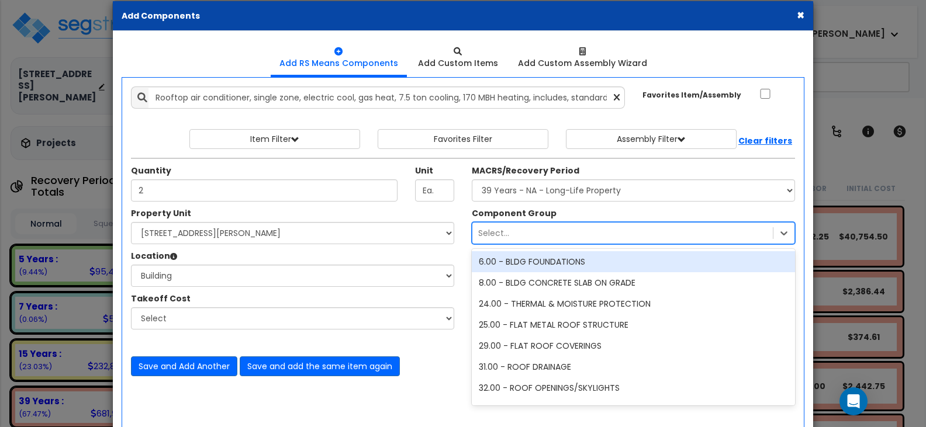
scroll to position [19, 0]
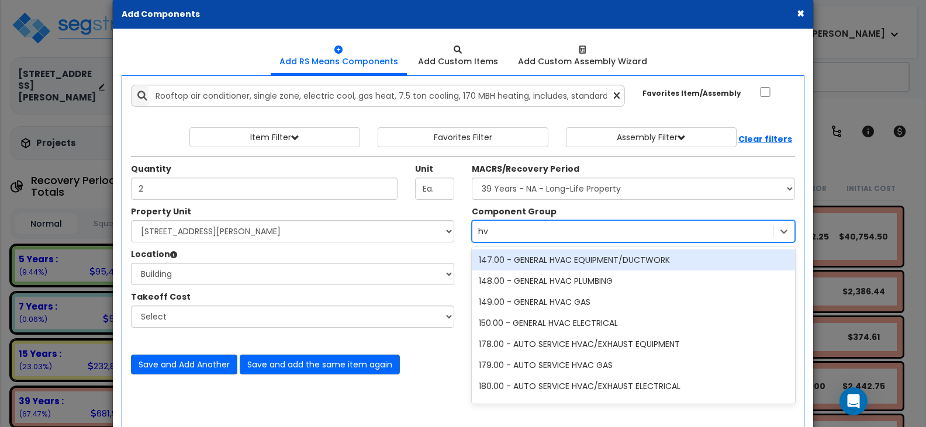
type input "hva"
click at [575, 265] on div "147.00 - GENERAL HVAC EQUIPMENT/DUCTWORK" at bounding box center [633, 260] width 323 height 21
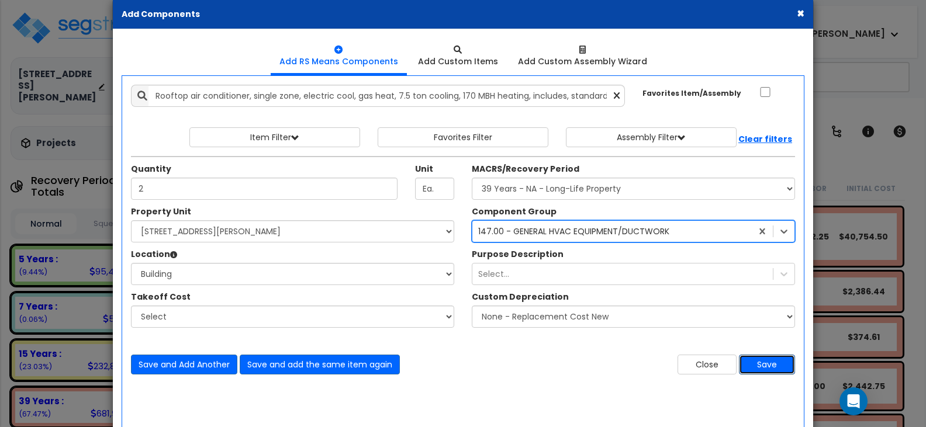
click at [767, 366] on button "Save" at bounding box center [767, 365] width 56 height 20
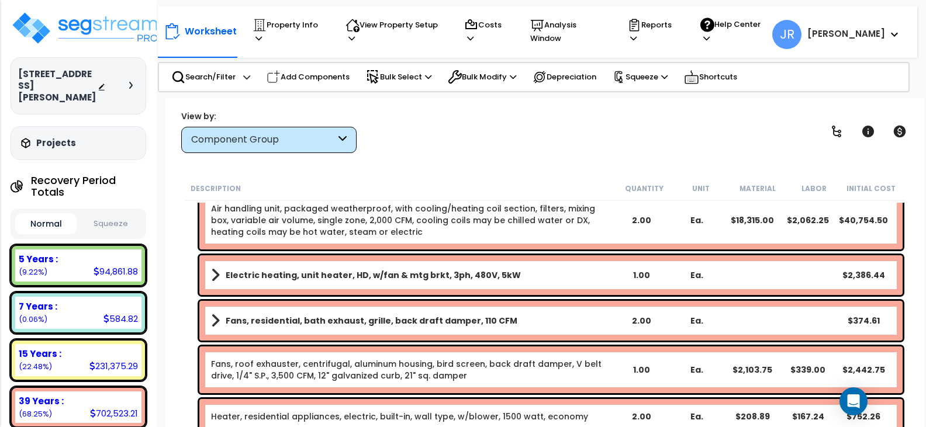
scroll to position [3333, 0]
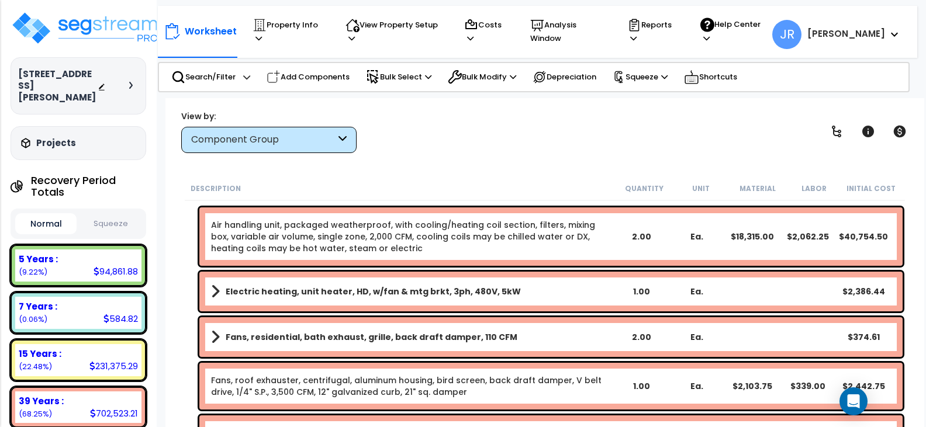
click at [265, 242] on link "Air handling unit, packaged weatherproof, with cooling/heating coil section, fi…" at bounding box center [412, 236] width 402 height 35
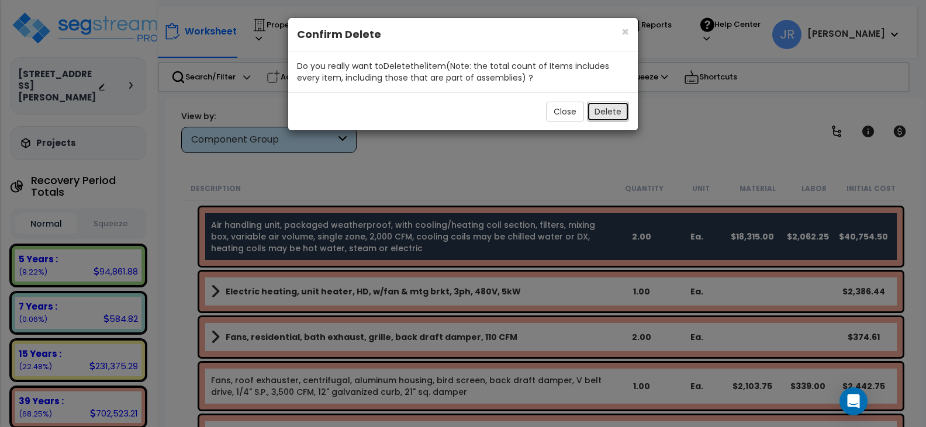
click at [618, 115] on button "Delete" at bounding box center [608, 112] width 42 height 20
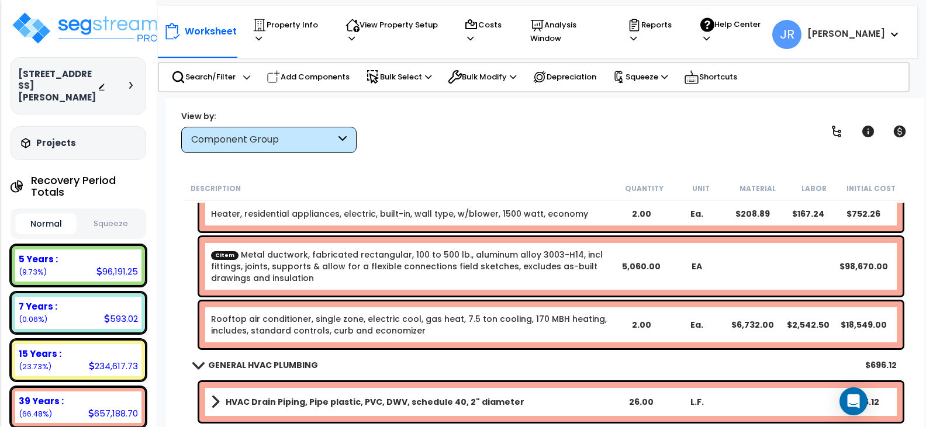
scroll to position [3509, 0]
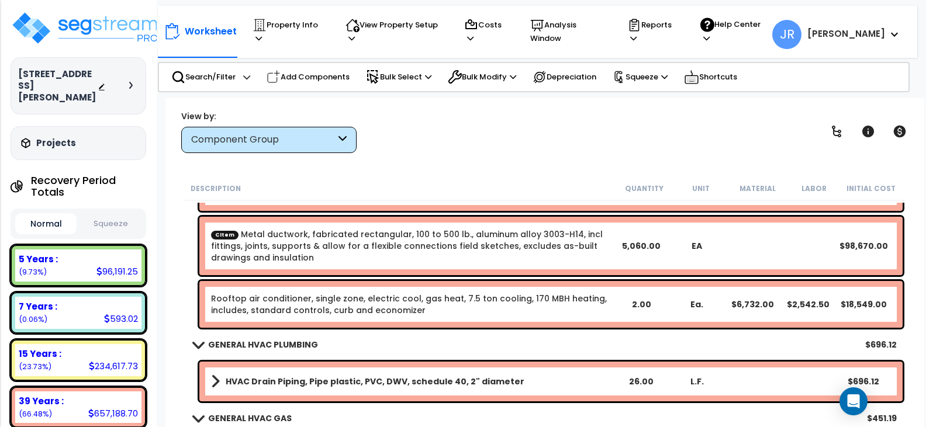
click at [359, 236] on link "CItem Metal ductwork, fabricated rectangular, 100 to 500 lb., aluminum alloy 30…" at bounding box center [412, 246] width 402 height 35
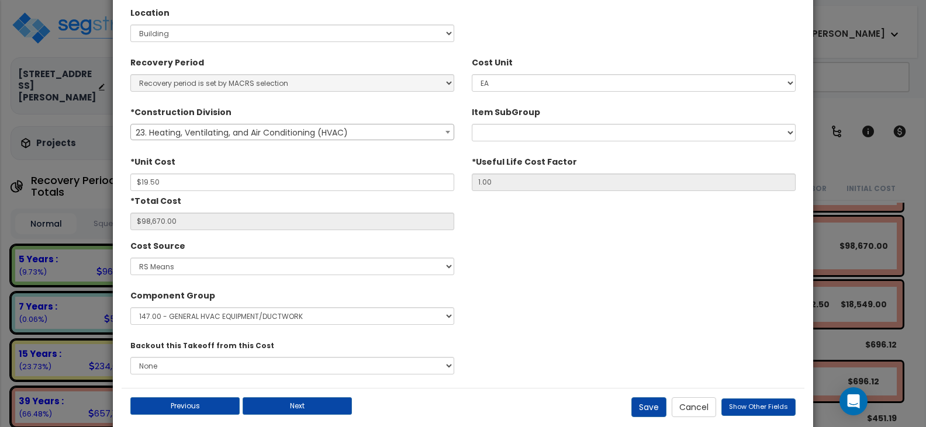
scroll to position [292, 0]
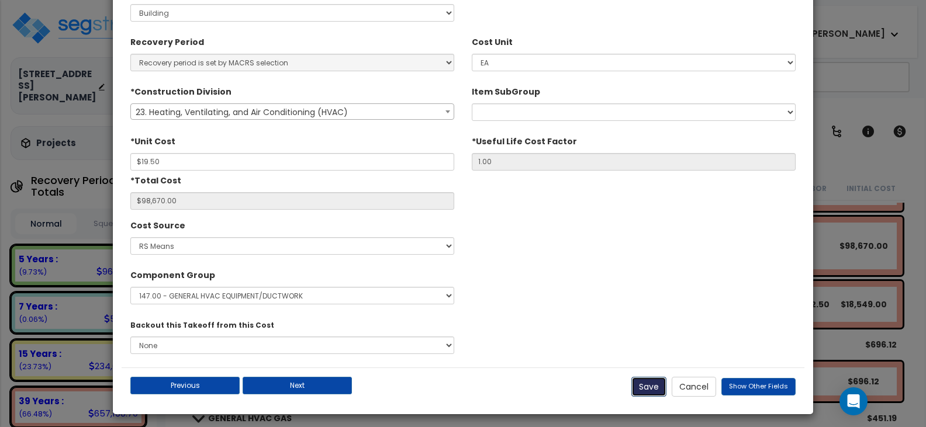
click at [661, 388] on button "Save" at bounding box center [649, 387] width 35 height 20
type input "5060.00"
type input "19.50"
type input "98670.00"
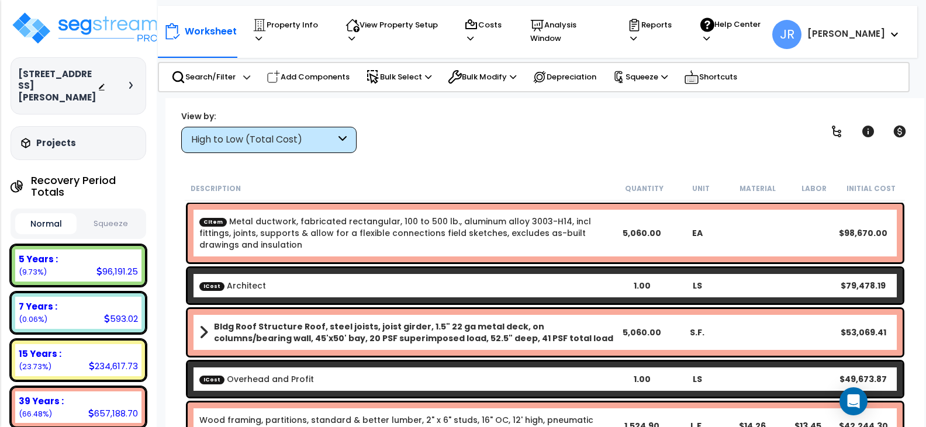
click at [345, 141] on icon at bounding box center [343, 139] width 8 height 13
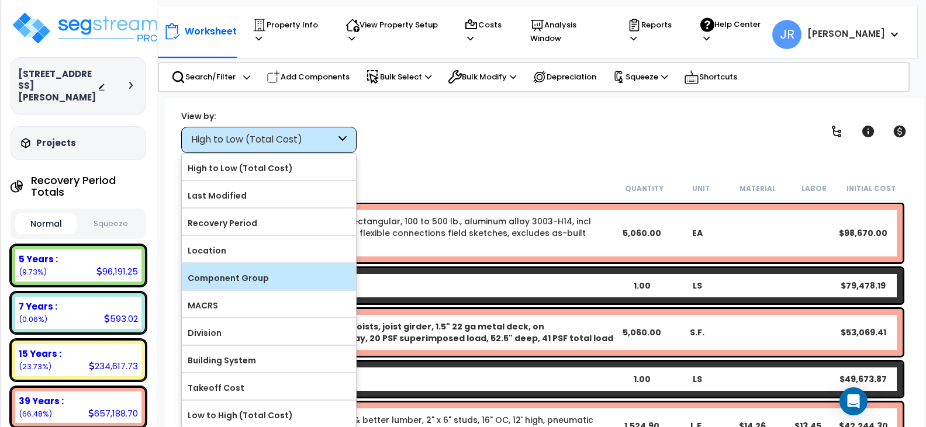
click at [220, 273] on label "Component Group" at bounding box center [269, 279] width 174 height 18
click at [0, 0] on input "Component Group" at bounding box center [0, 0] width 0 height 0
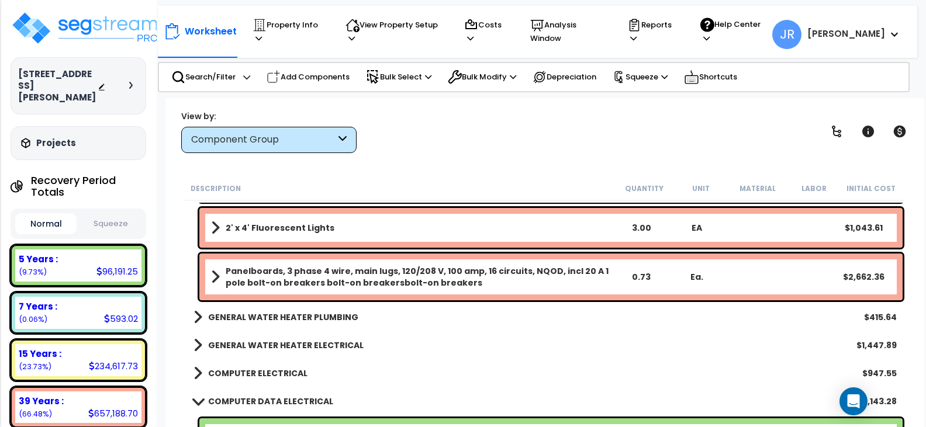
scroll to position [4503, 0]
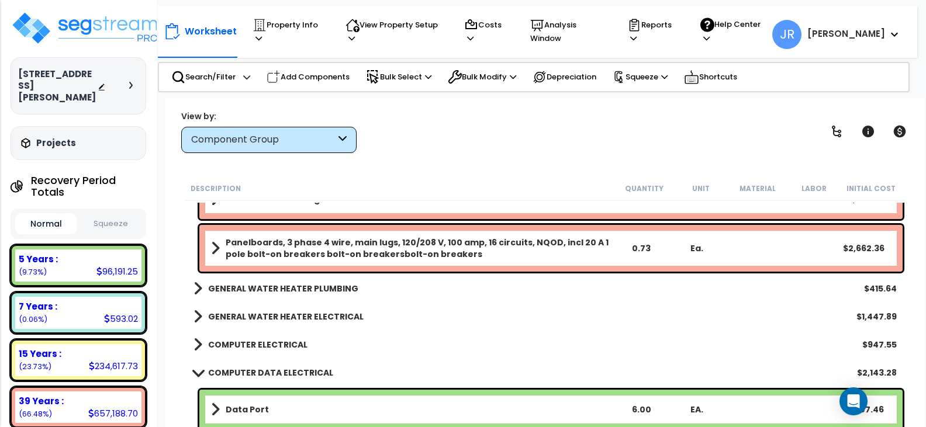
click at [327, 291] on b "GENERAL WATER HEATER PLUMBING" at bounding box center [283, 289] width 150 height 12
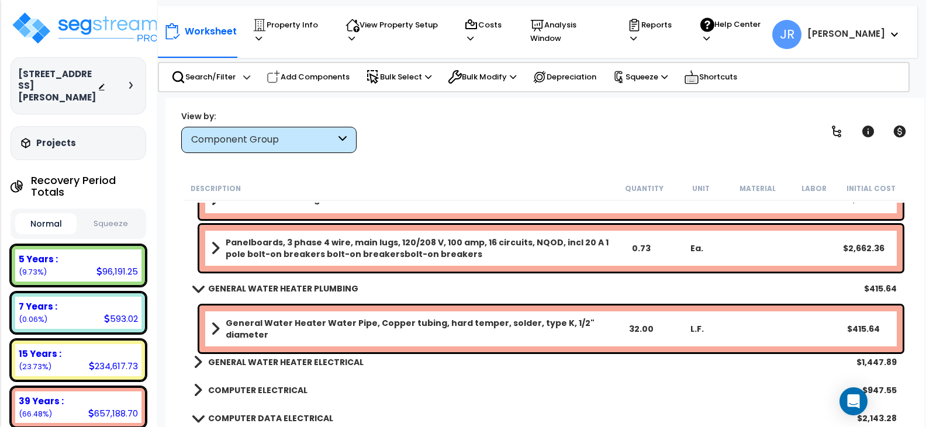
click at [323, 357] on b "GENERAL WATER HEATER ELECTRICAL" at bounding box center [286, 363] width 156 height 12
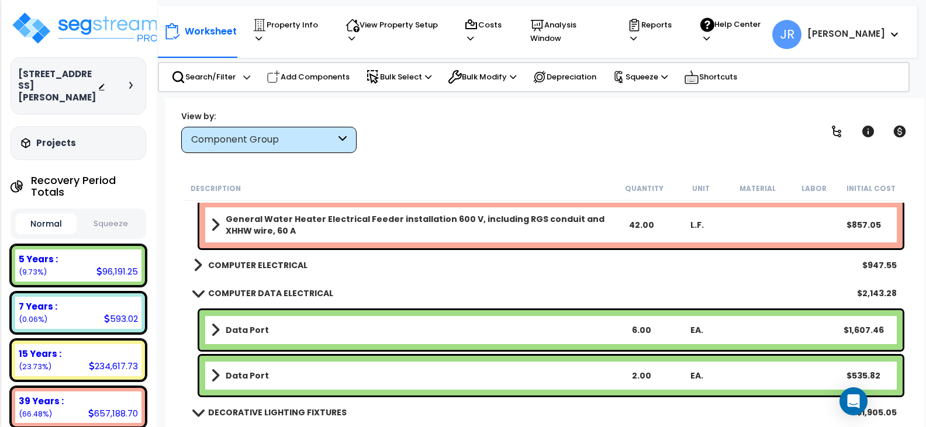
scroll to position [4795, 0]
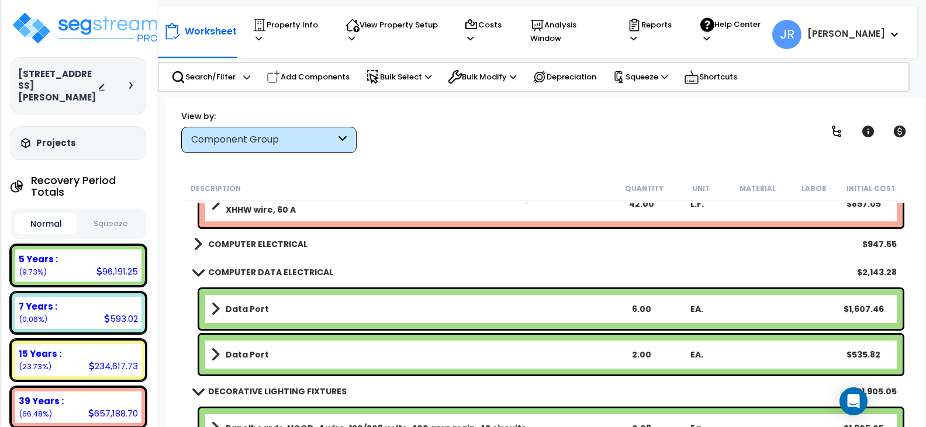
click at [273, 247] on b "COMPUTER ELECTRICAL" at bounding box center [257, 245] width 99 height 12
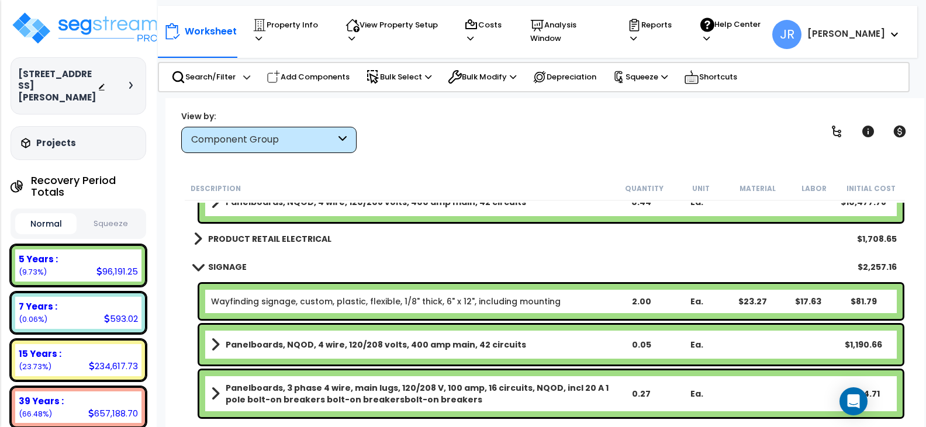
scroll to position [5322, 0]
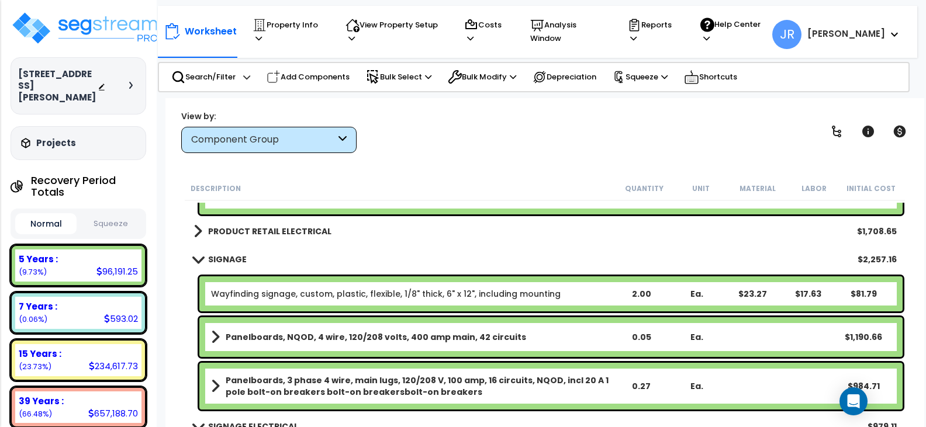
click at [282, 234] on b "PRODUCT RETAIL ELECTRICAL" at bounding box center [269, 232] width 123 height 12
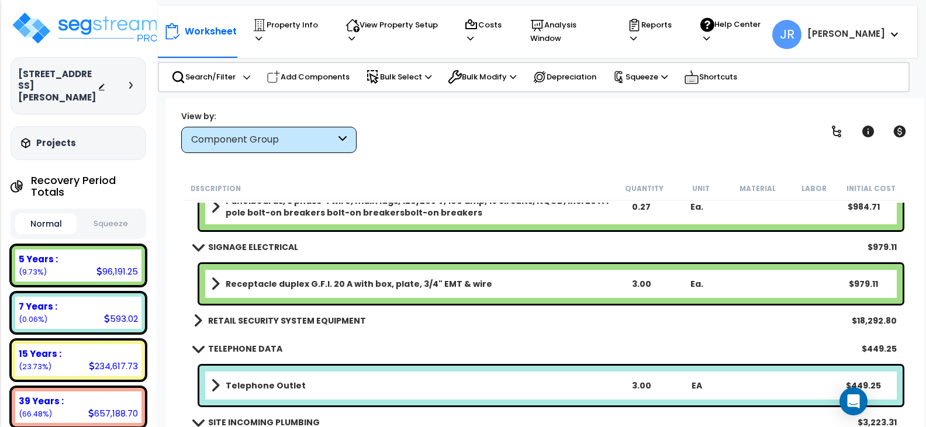
scroll to position [5614, 0]
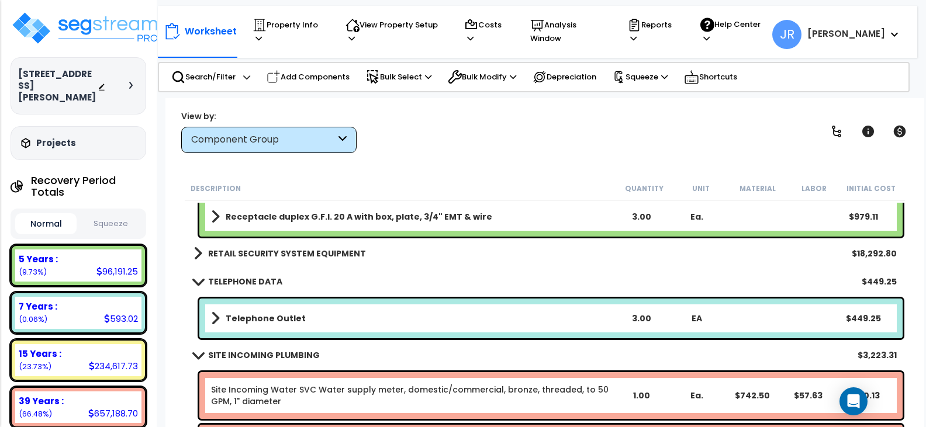
click at [315, 256] on b "RETAIL SECURITY SYSTEM EQUIPMENT" at bounding box center [287, 254] width 158 height 12
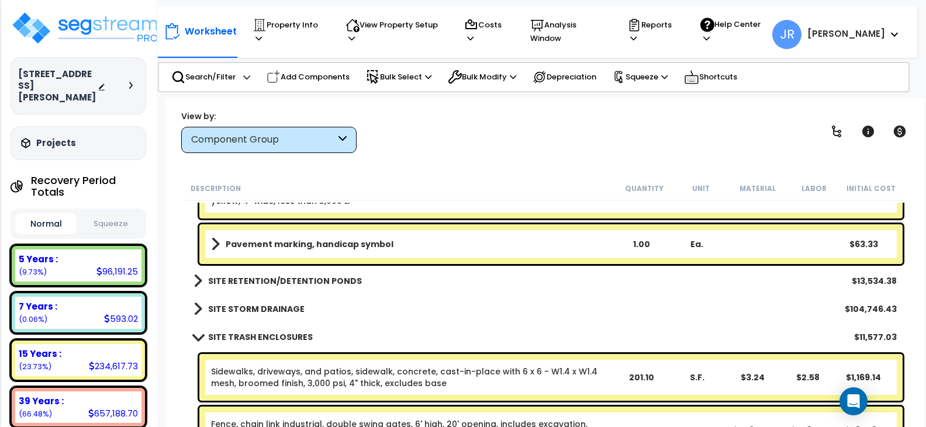
scroll to position [6959, 0]
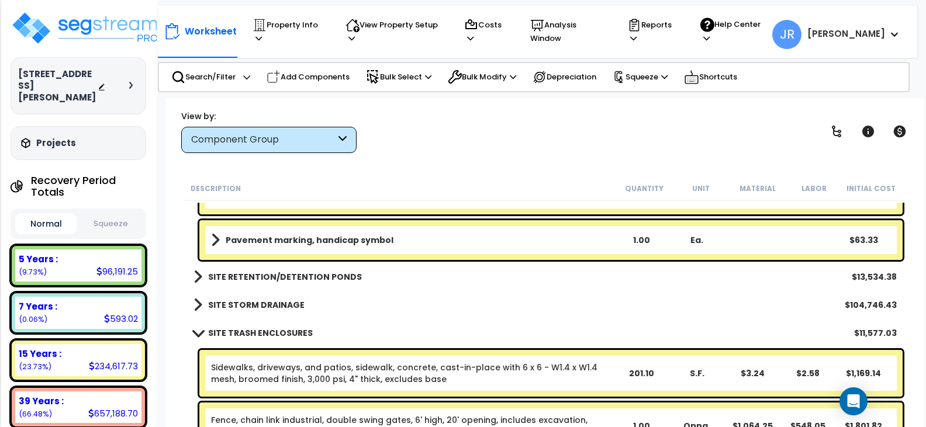
click at [335, 274] on b "SITE RETENTION/DETENTION PONDS" at bounding box center [285, 277] width 154 height 12
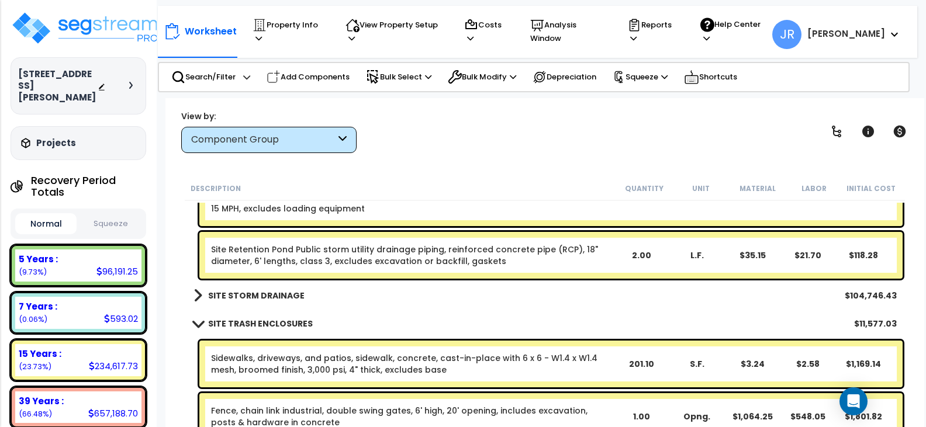
scroll to position [7135, 0]
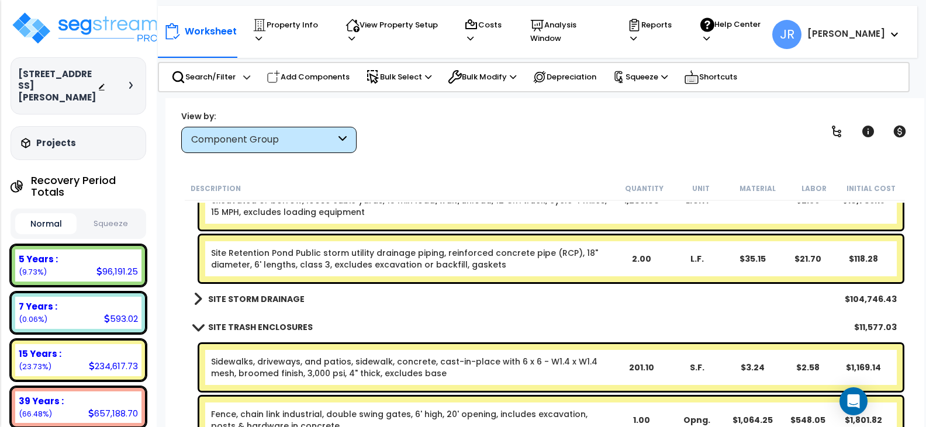
click at [281, 296] on b "SITE STORM DRAINAGE" at bounding box center [256, 300] width 96 height 12
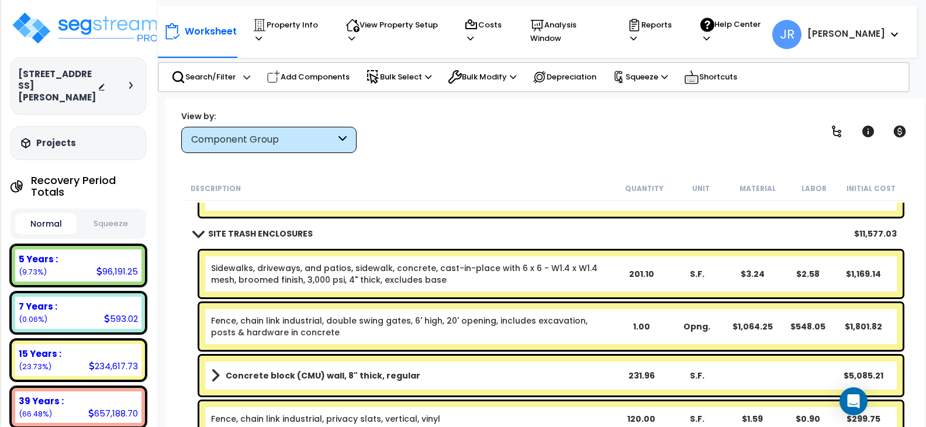
scroll to position [8012, 0]
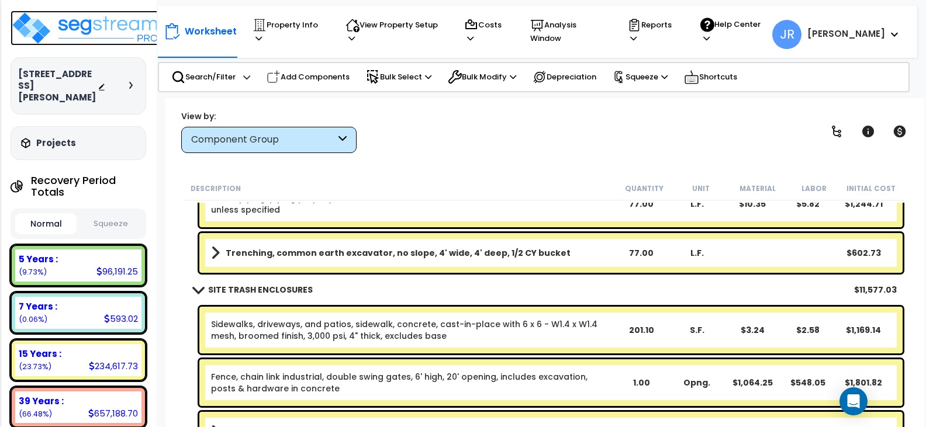
click at [108, 27] on img at bounding box center [87, 28] width 152 height 35
